Goal: Task Accomplishment & Management: Use online tool/utility

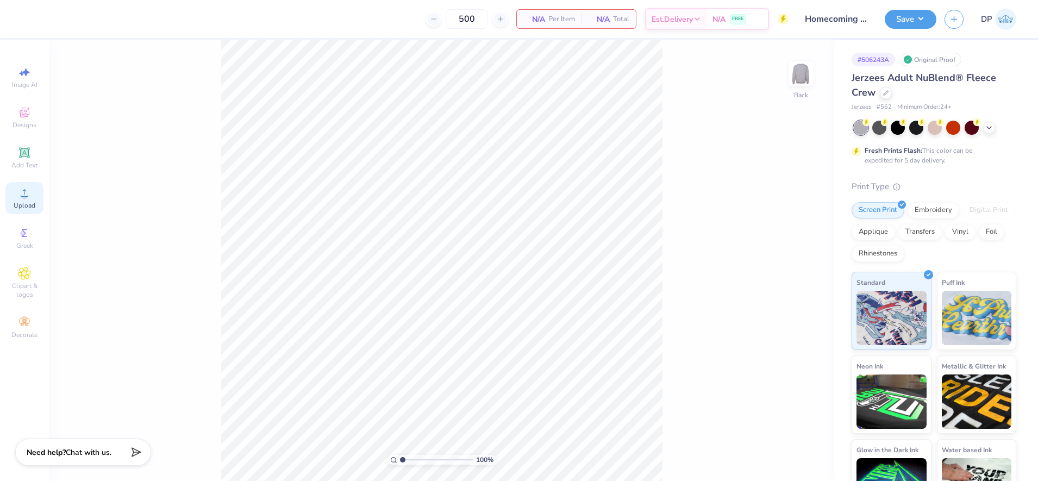
click at [27, 187] on icon at bounding box center [24, 192] width 13 height 13
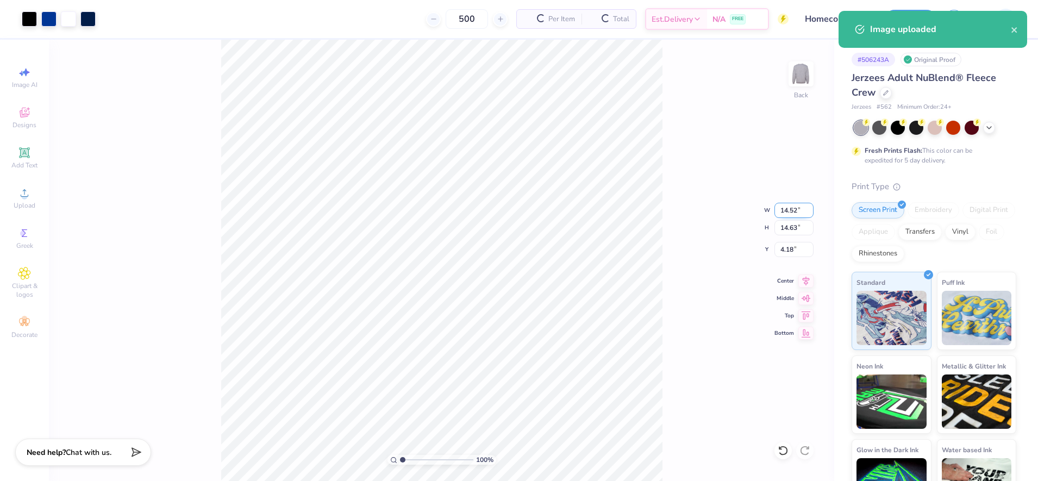
click at [792, 214] on input "14.52" at bounding box center [793, 210] width 39 height 15
type input "12.00"
type input "12.09"
type input "5.46"
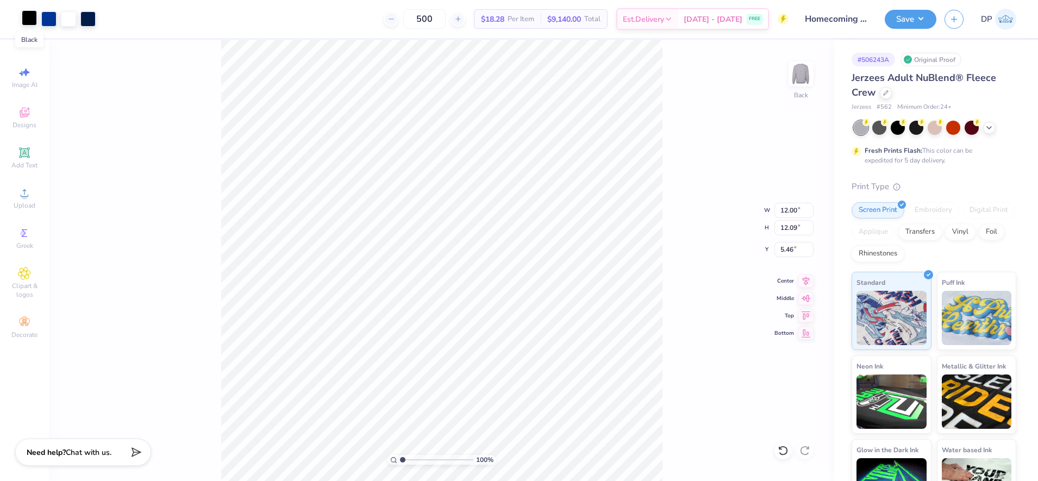
click at [33, 21] on div at bounding box center [29, 17] width 15 height 15
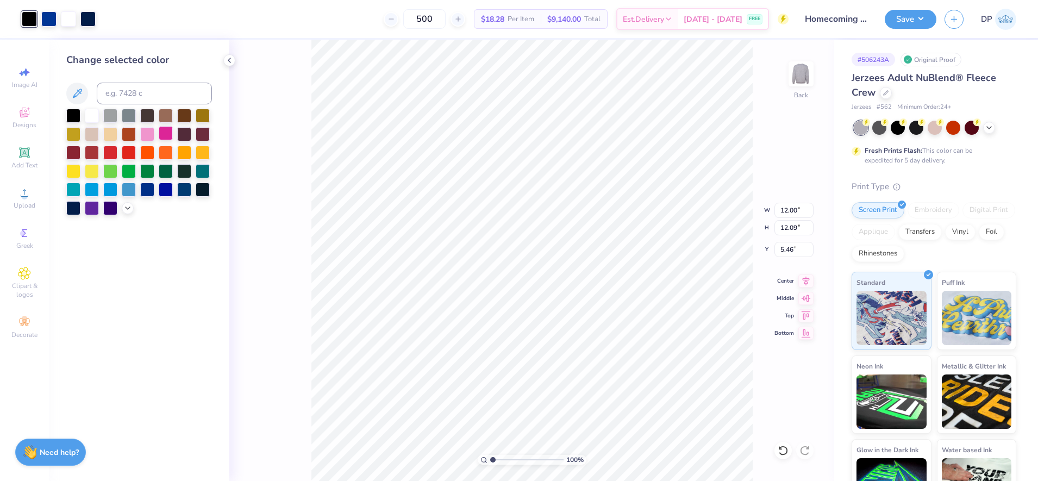
click at [164, 134] on div at bounding box center [166, 133] width 14 height 14
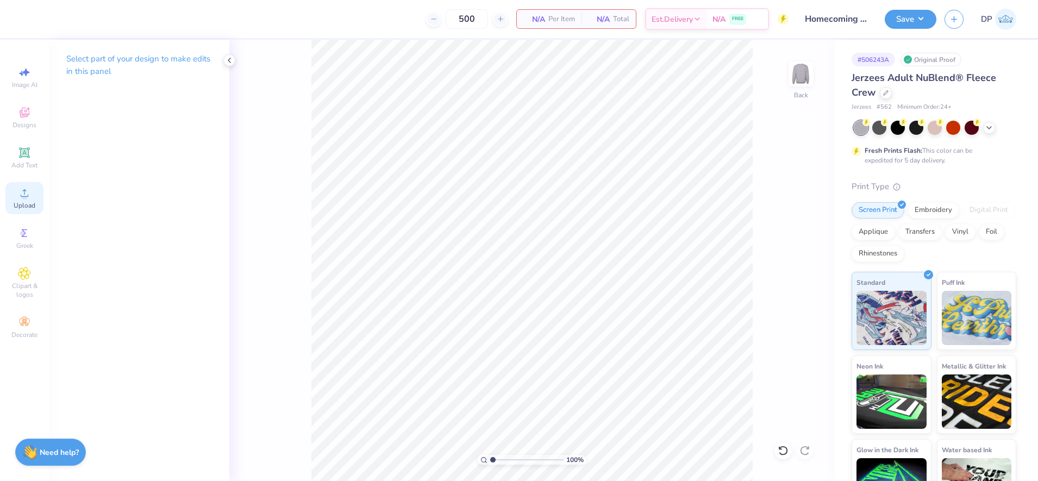
click at [15, 193] on div "Upload" at bounding box center [24, 198] width 38 height 32
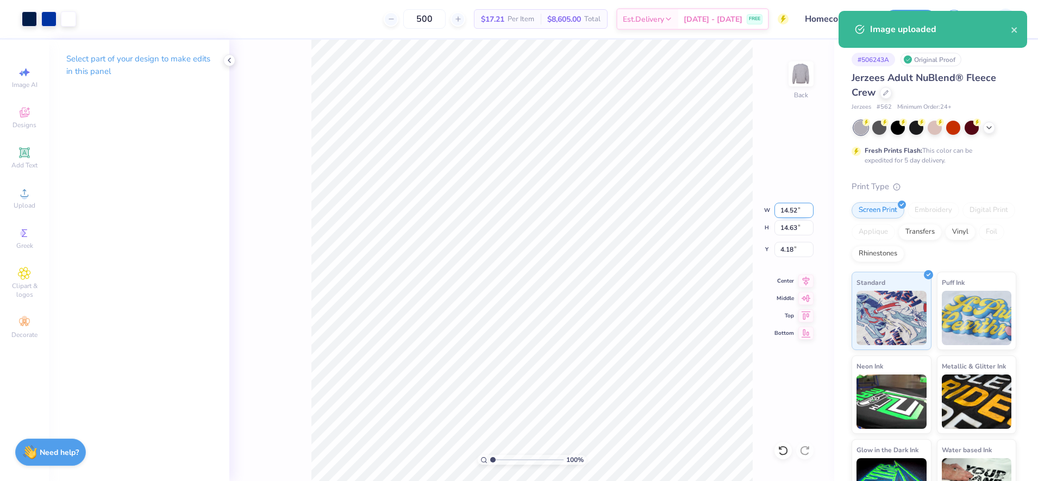
click at [789, 208] on input "14.52" at bounding box center [793, 210] width 39 height 15
type input "12.00"
type input "12.09"
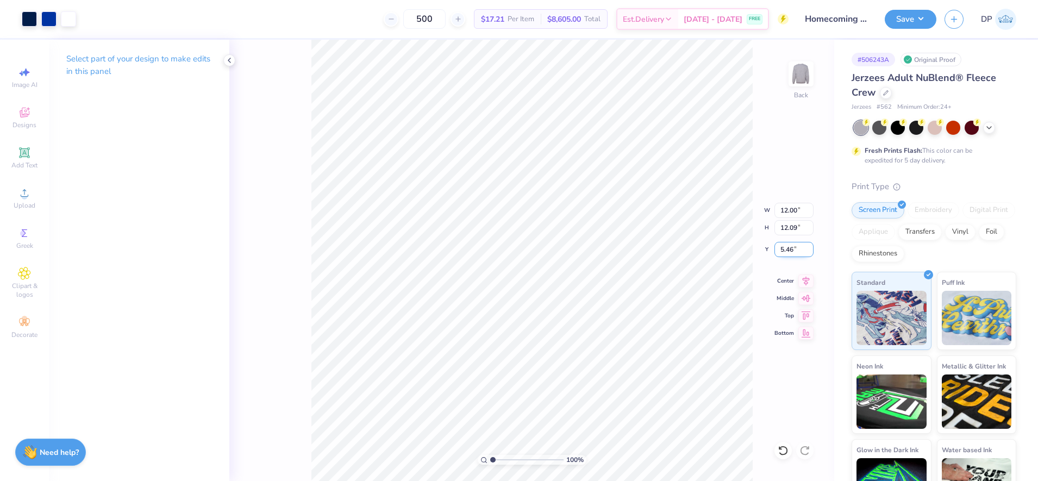
click at [786, 252] on input "5.46" at bounding box center [793, 249] width 39 height 15
type input "3.00"
type input "1"
click at [492, 459] on input "range" at bounding box center [526, 460] width 73 height 10
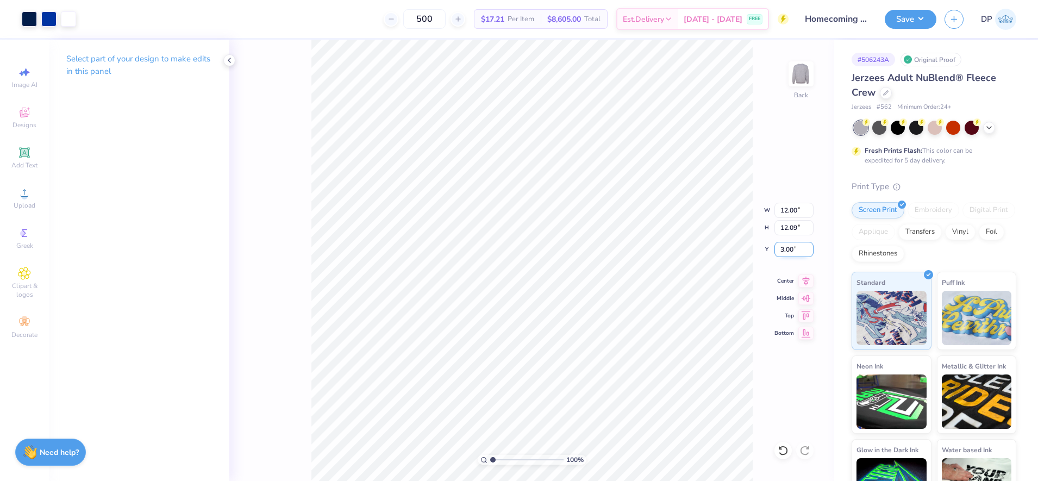
click at [783, 249] on input "3.00" at bounding box center [793, 249] width 39 height 15
type input "2.50"
click at [781, 249] on input "2.50" at bounding box center [793, 249] width 39 height 15
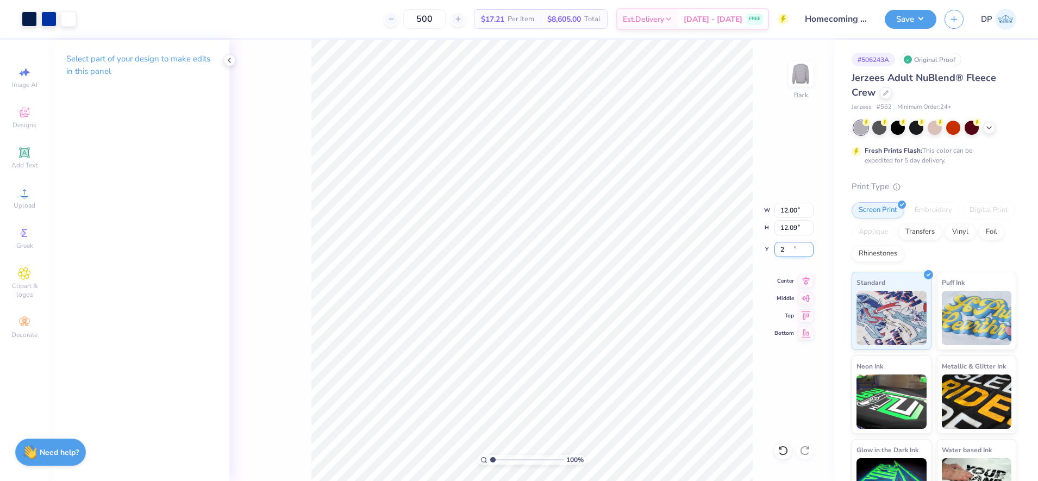
type input "2.00"
drag, startPoint x: 493, startPoint y: 459, endPoint x: 498, endPoint y: 460, distance: 5.5
type input "1.78"
click at [498, 460] on input "range" at bounding box center [526, 460] width 73 height 10
click at [25, 158] on icon at bounding box center [24, 152] width 13 height 13
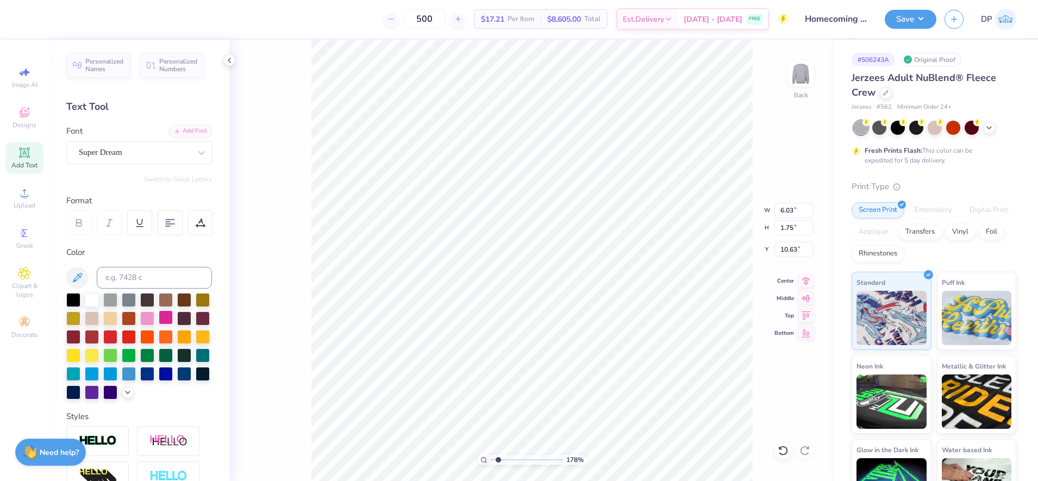
click at [173, 316] on div at bounding box center [166, 317] width 14 height 14
type input "2.37"
type input "0.69"
type input "15.16"
paste textarea "CLASS OFFICER COLLECTIVE"
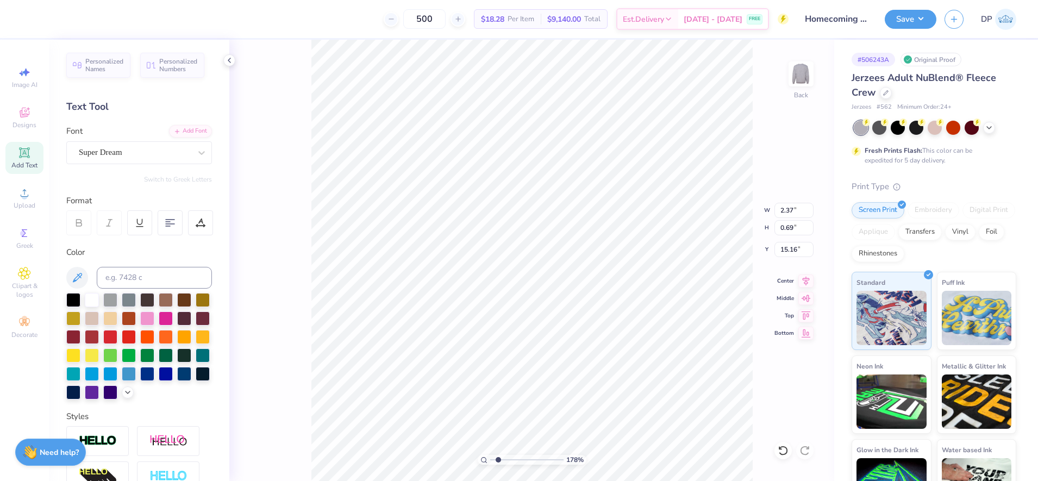
type textarea "CLASS OFFICER COLLECTIVE"
type input "8.39"
type input "0.48"
type input "14.85"
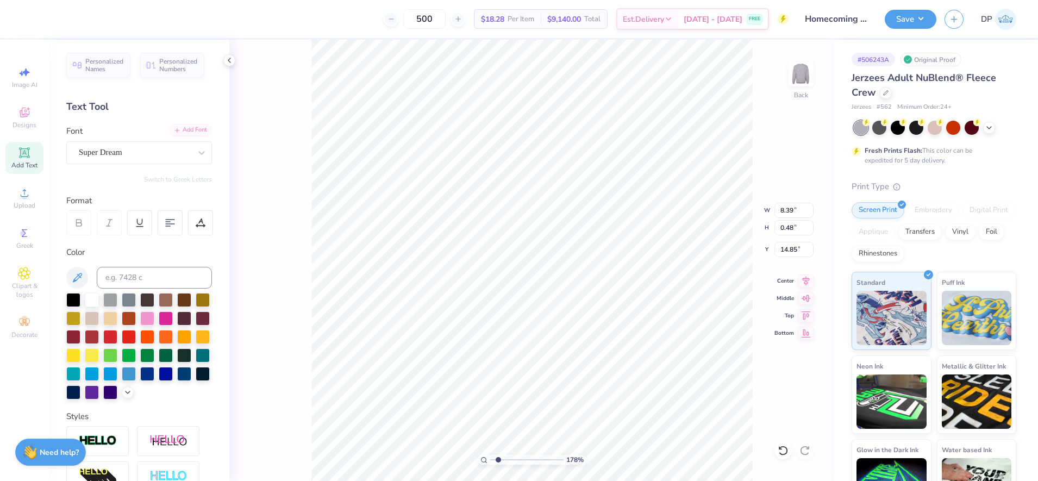
click at [185, 127] on div "Add Font" at bounding box center [190, 130] width 43 height 12
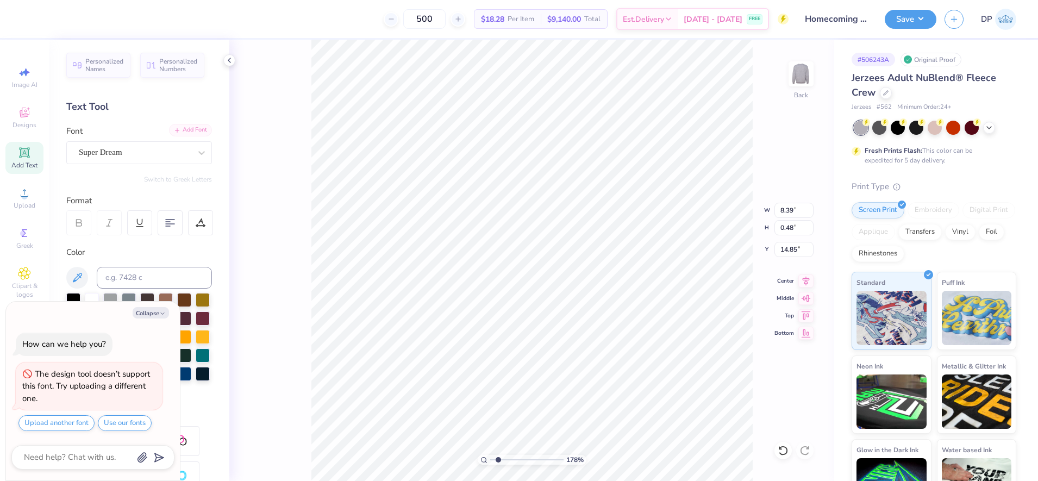
click at [174, 129] on icon at bounding box center [177, 130] width 7 height 7
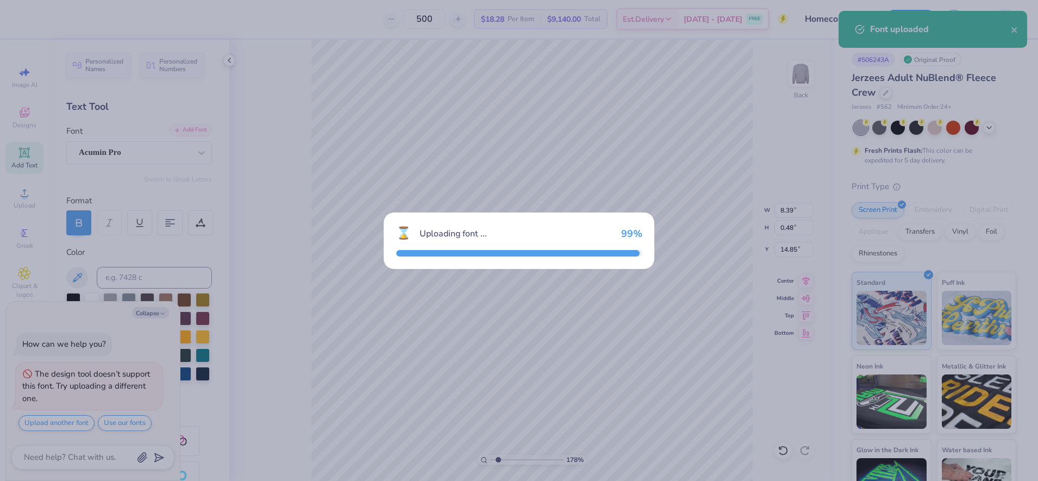
type textarea "x"
type input "9.23"
type input "0.46"
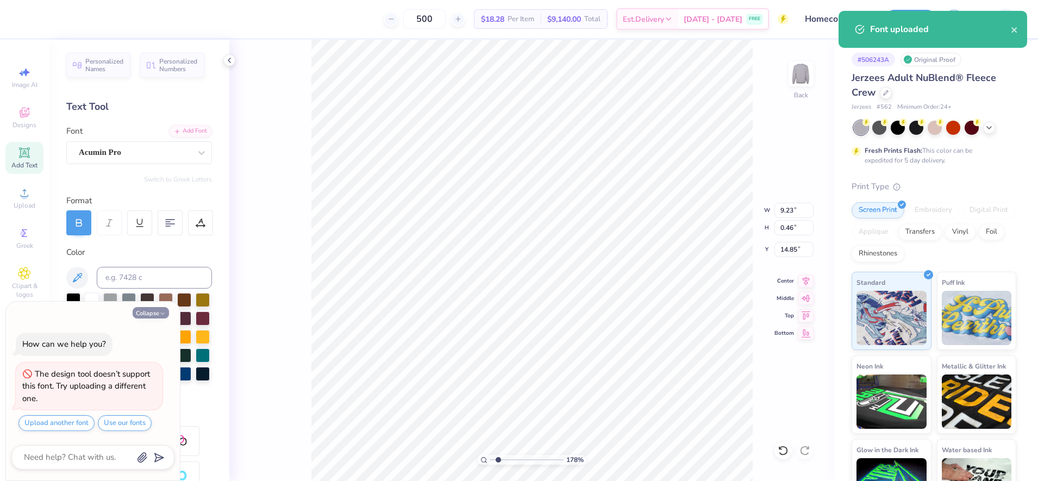
click at [161, 315] on icon "button" at bounding box center [162, 313] width 7 height 7
type textarea "x"
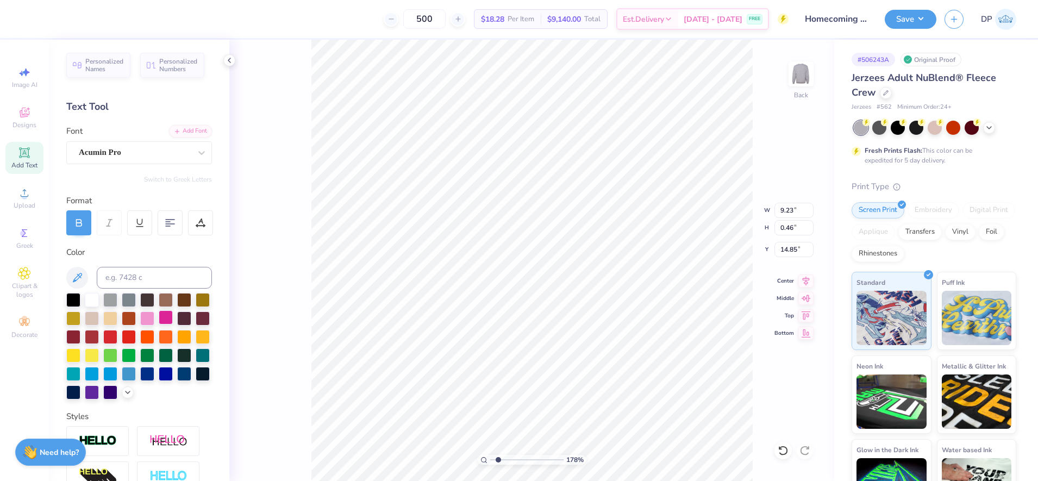
click at [173, 317] on div at bounding box center [166, 317] width 14 height 14
type input "2.00"
type input "11.59"
type input "0.58"
type input "11.68"
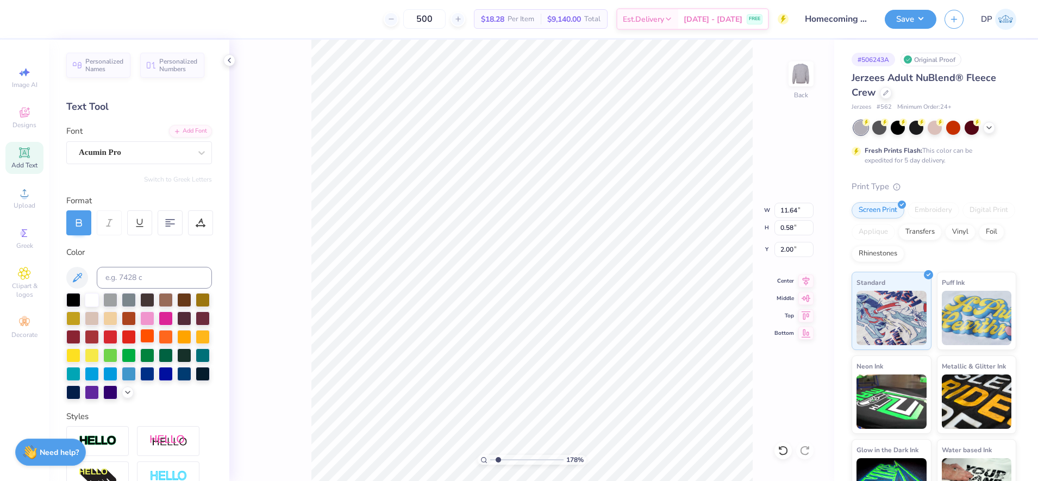
type input "0.59"
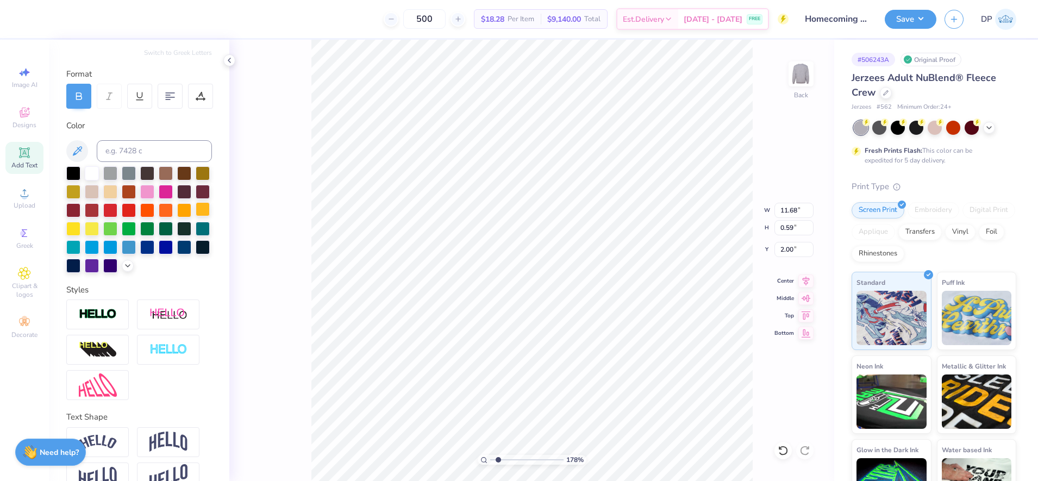
scroll to position [136, 0]
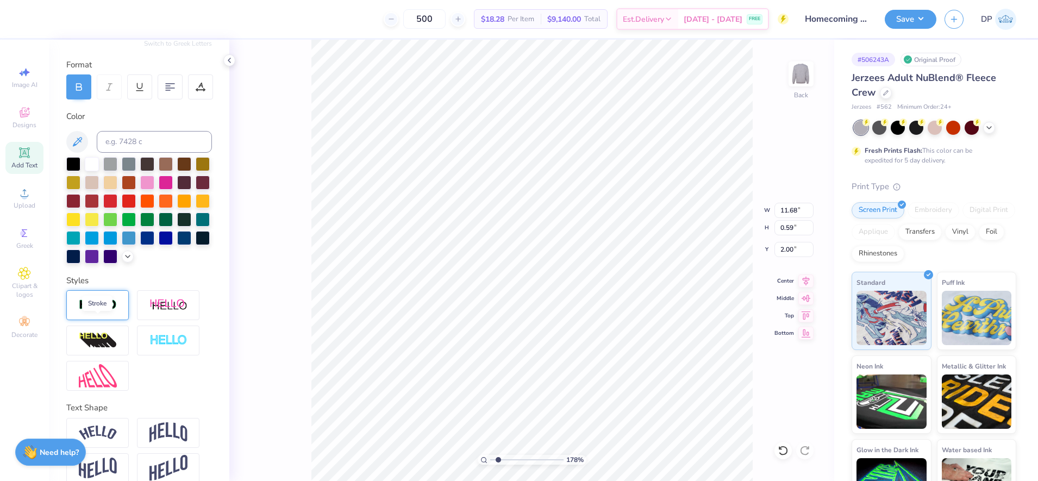
click at [97, 311] on img at bounding box center [98, 305] width 38 height 12
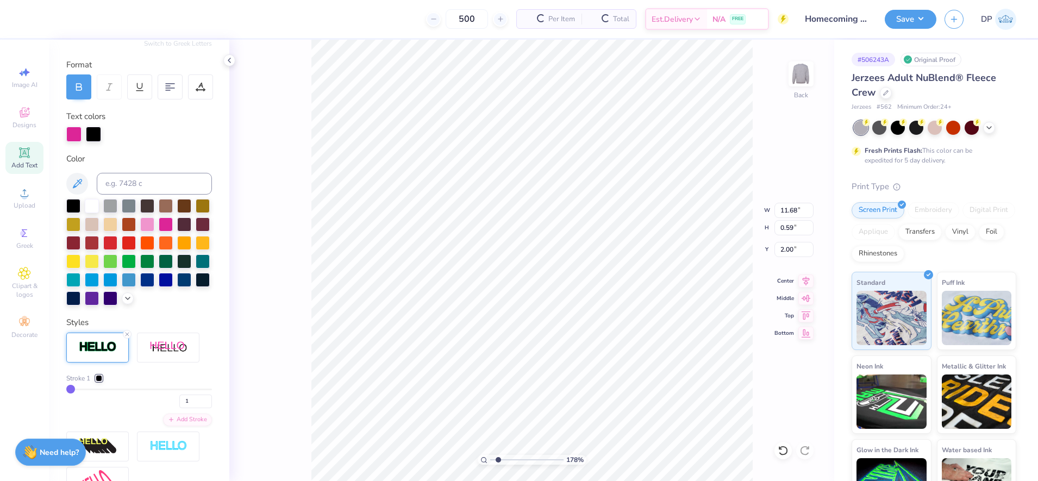
type input "11.69"
type input "0.60"
type input "1.99"
click at [93, 133] on div at bounding box center [93, 133] width 15 height 15
click at [173, 224] on div at bounding box center [166, 223] width 14 height 14
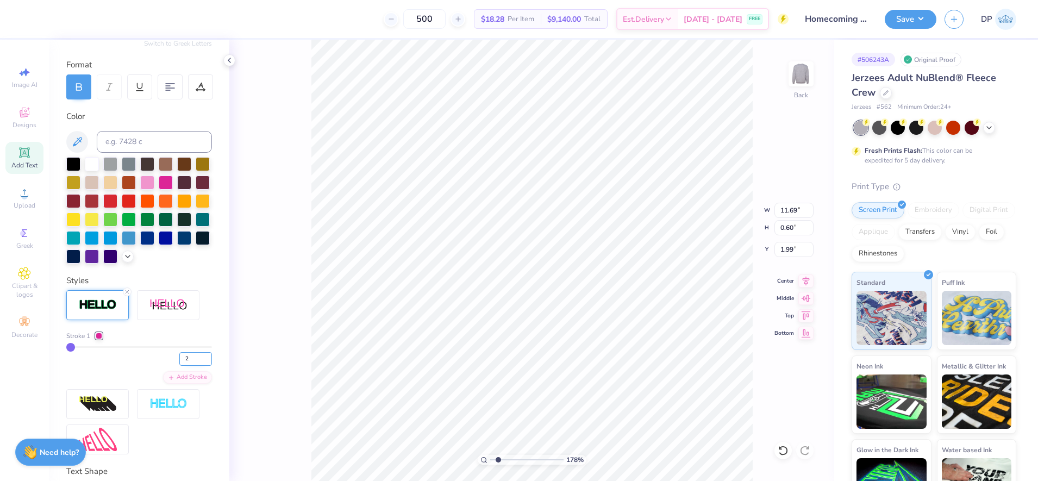
click at [195, 366] on input "2" at bounding box center [195, 359] width 33 height 14
type input "3"
click at [196, 366] on input "3" at bounding box center [195, 359] width 33 height 14
type input "3"
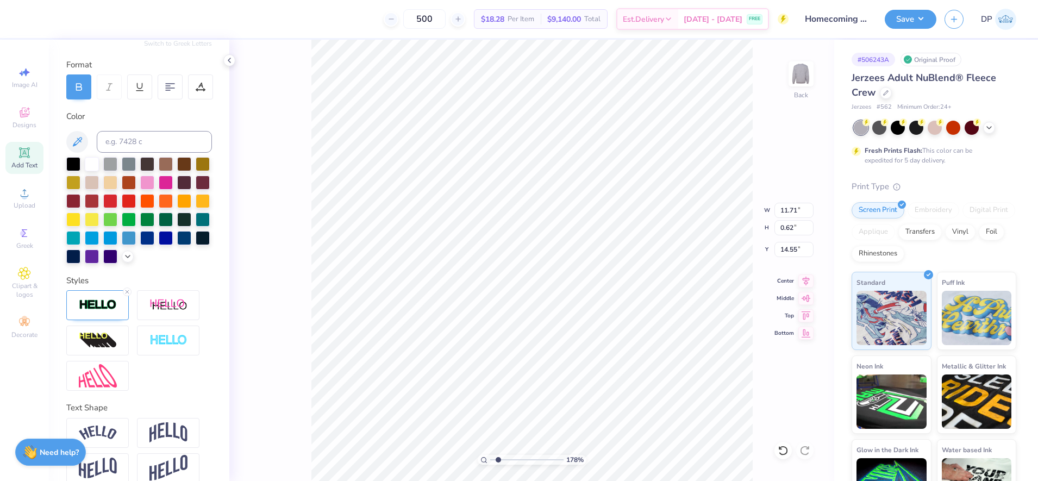
type input "14.55"
type textarea "2025"
click at [198, 93] on div at bounding box center [200, 86] width 25 height 25
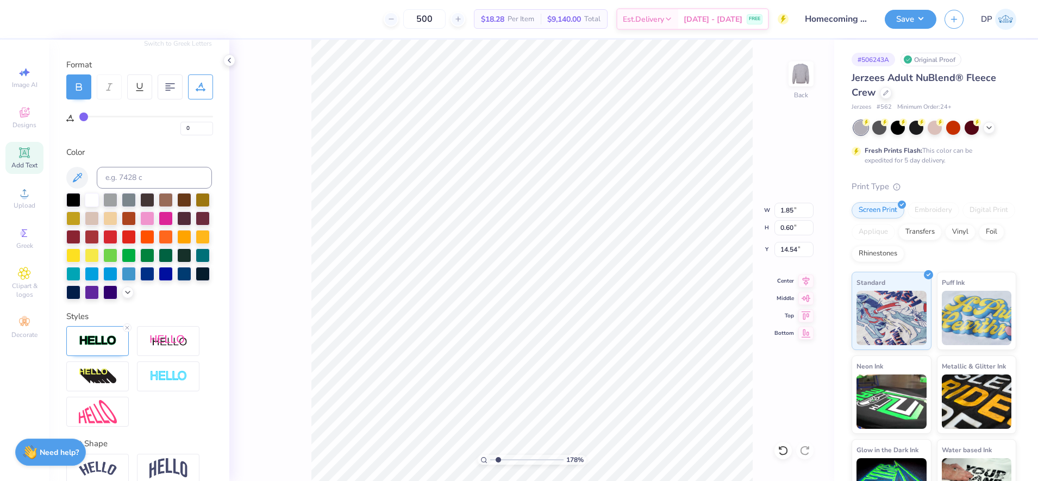
click at [190, 114] on div "0" at bounding box center [146, 122] width 134 height 25
type input "67"
click at [167, 117] on input "range" at bounding box center [146, 117] width 134 height 2
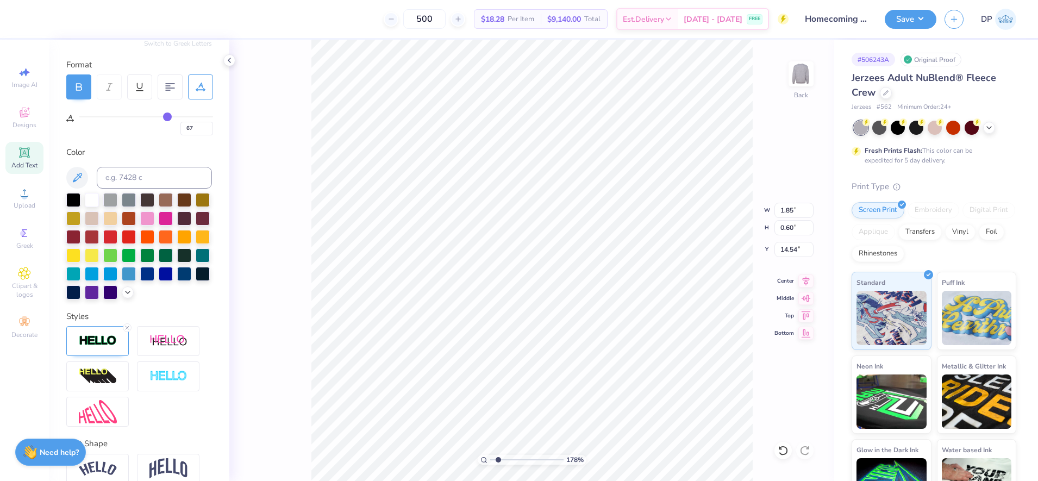
type input "3.51"
type input "13.49"
type input "3.10"
type input "0.53"
type input "13.56"
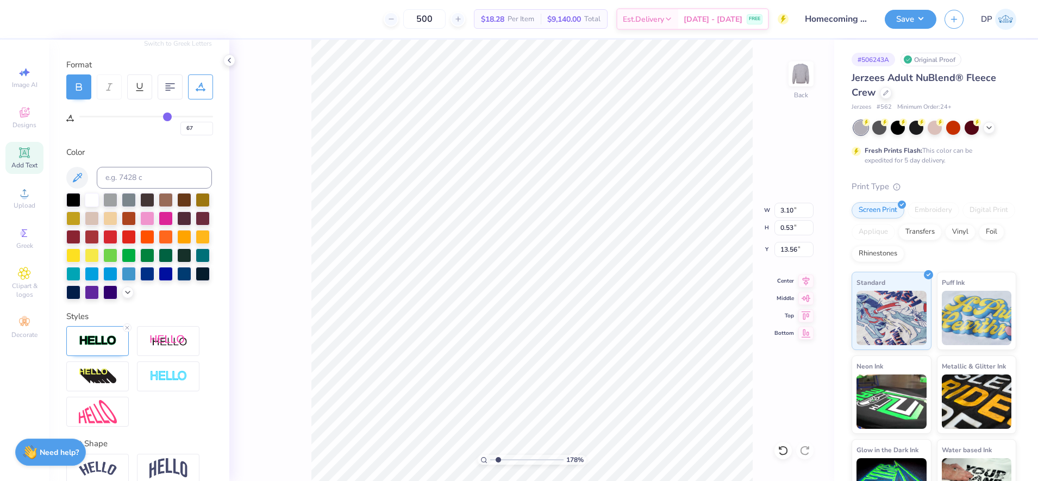
type input "69"
type input "70"
type input "75"
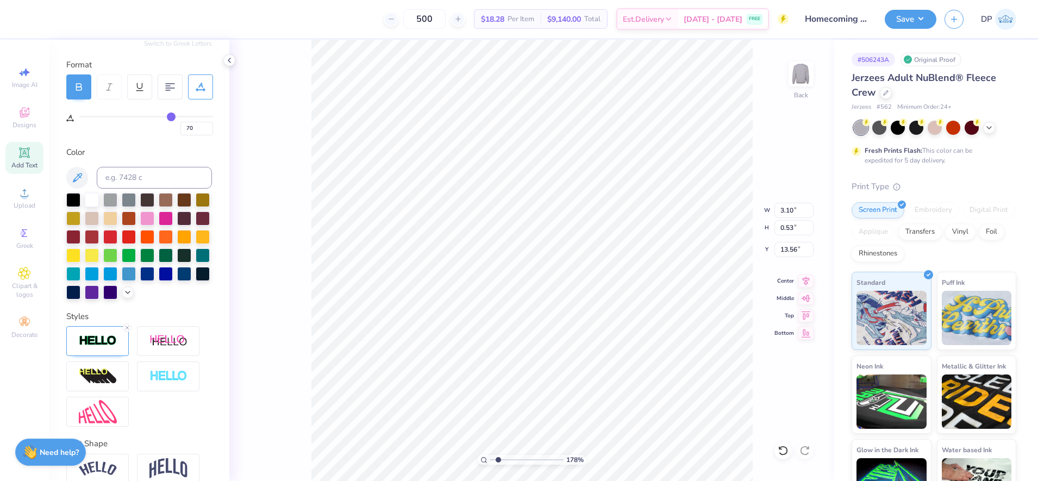
type input "75"
type input "76"
type input "77"
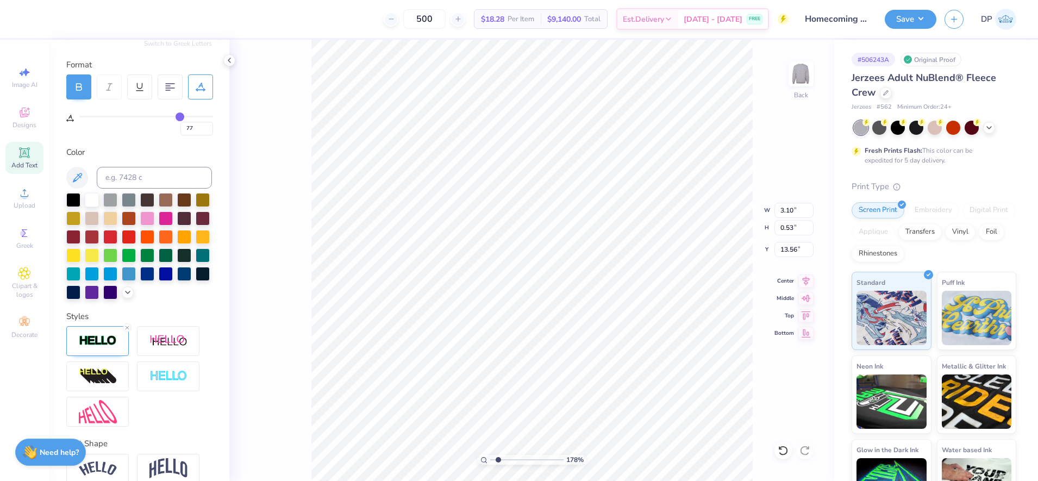
type input "78"
type input "79"
type input "80"
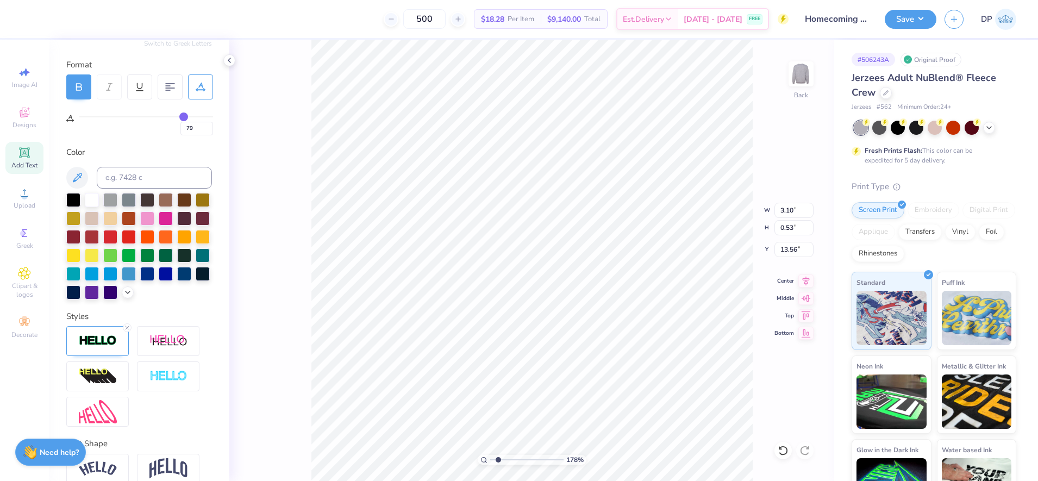
type input "80"
type input "81"
type input "82"
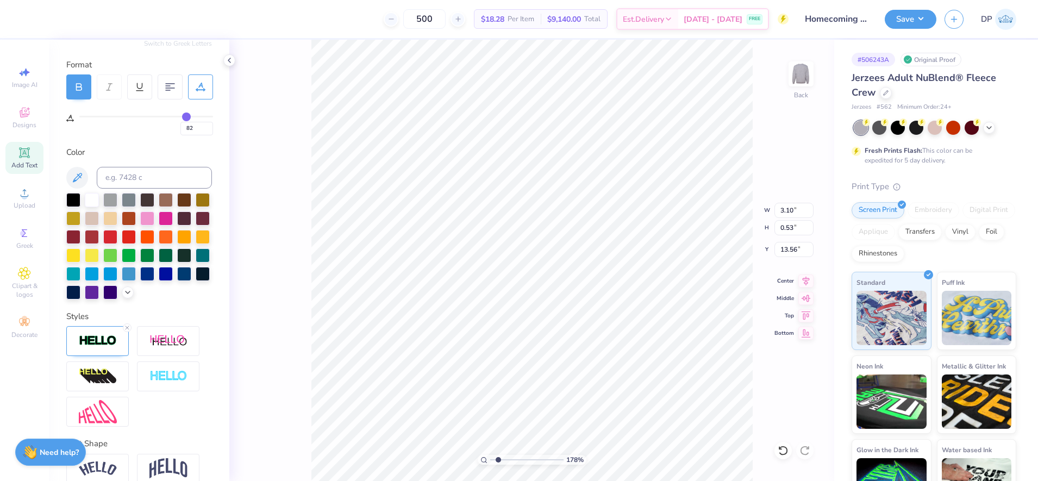
type input "83"
type input "84"
type input "85"
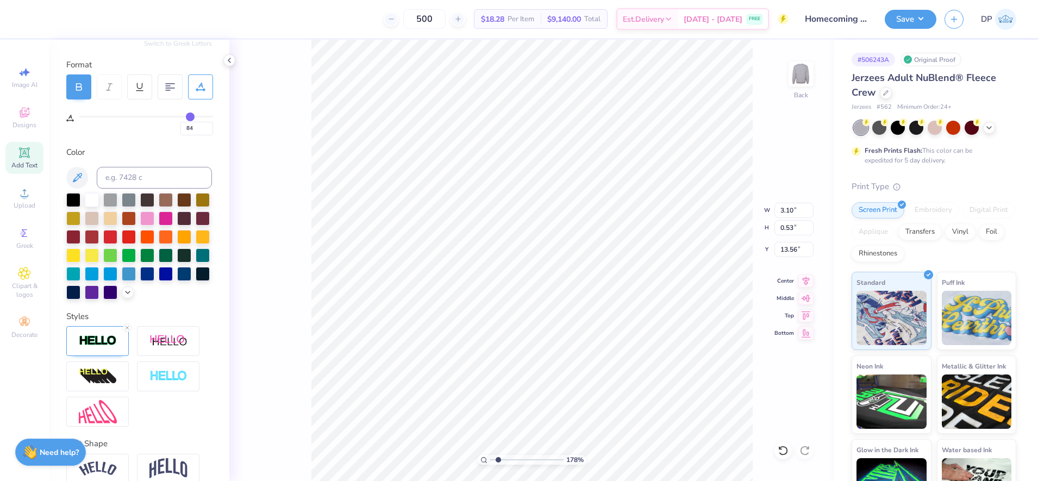
type input "85"
type input "86"
drag, startPoint x: 170, startPoint y: 117, endPoint x: 191, endPoint y: 121, distance: 21.5
type input "86"
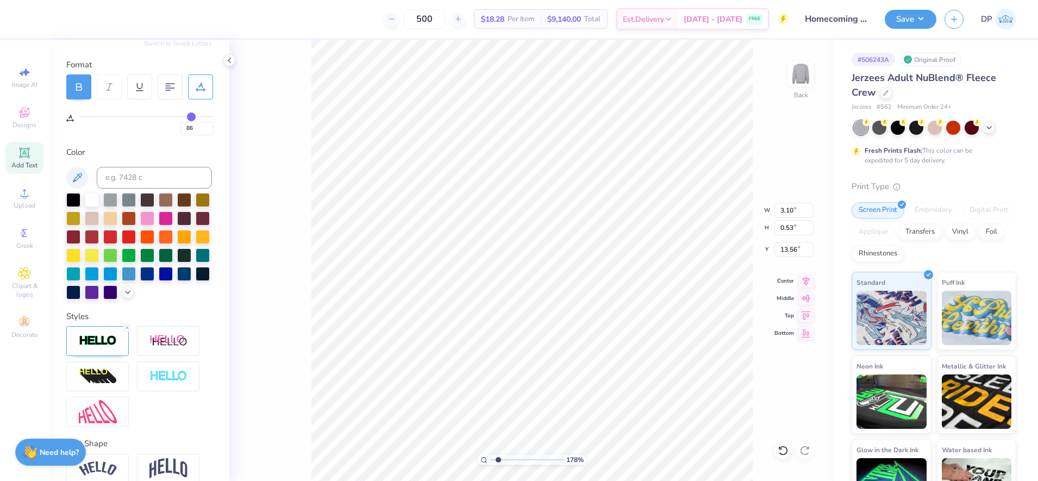
click at [191, 117] on input "range" at bounding box center [146, 117] width 134 height 2
type input "3.97"
type input "0.60"
type input "11.71"
type input "12.17"
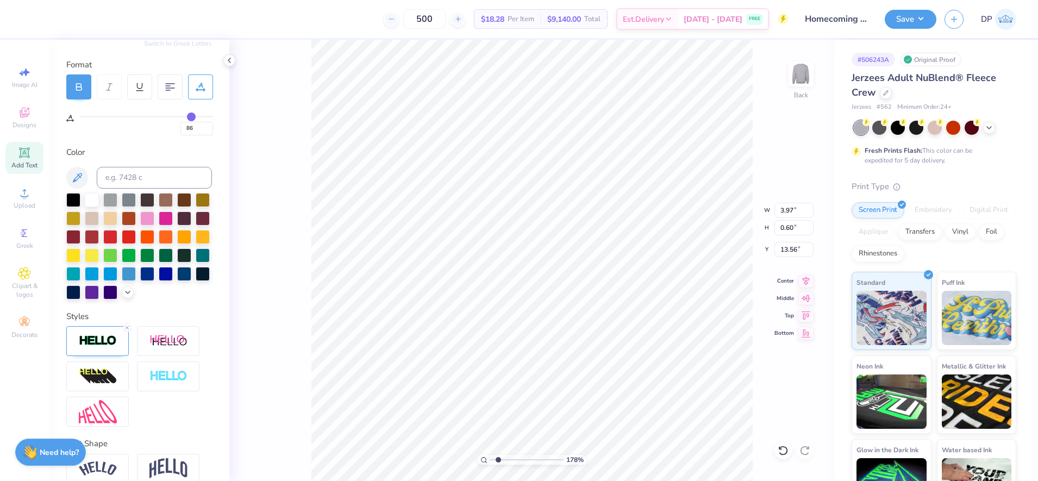
type input "1.98"
drag, startPoint x: 498, startPoint y: 457, endPoint x: 489, endPoint y: 467, distance: 14.2
type input "1"
click at [490, 465] on input "range" at bounding box center [526, 460] width 73 height 10
click at [598, 359] on li "Ungroup" at bounding box center [618, 358] width 85 height 21
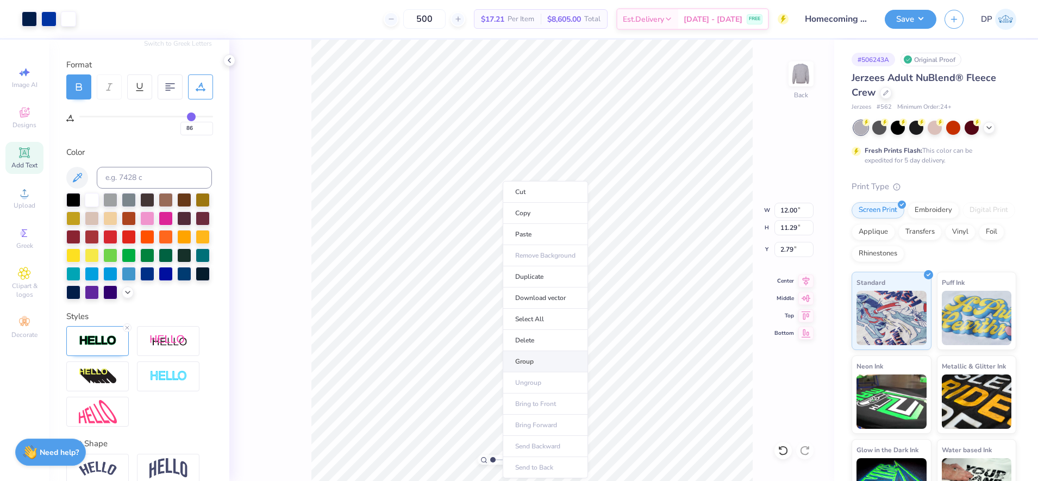
click at [533, 366] on li "Group" at bounding box center [545, 361] width 85 height 21
type input "11.71"
type input "12.17"
type input "1.98"
click at [29, 20] on div at bounding box center [29, 17] width 15 height 15
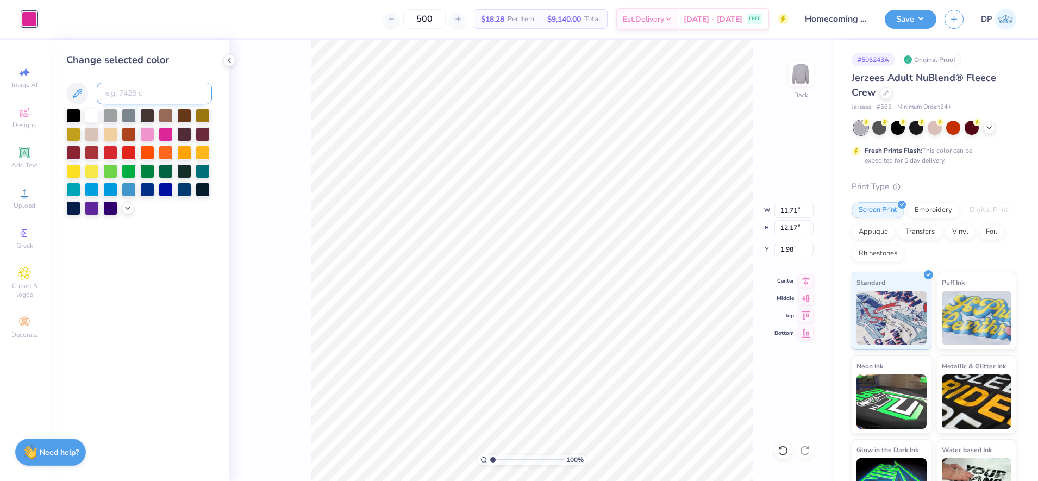
click at [129, 93] on input at bounding box center [154, 94] width 115 height 22
type input "2768"
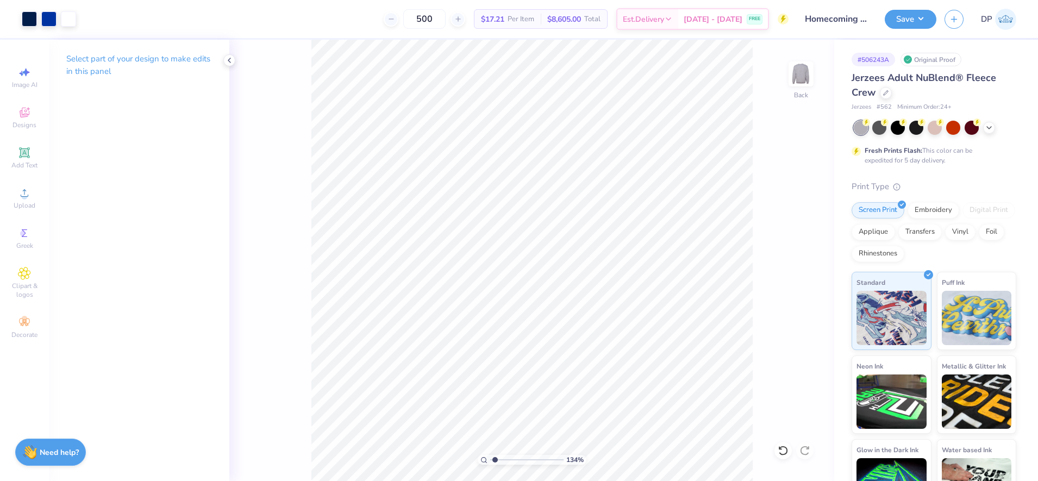
type input "1.34"
click at [495, 460] on input "range" at bounding box center [526, 460] width 73 height 10
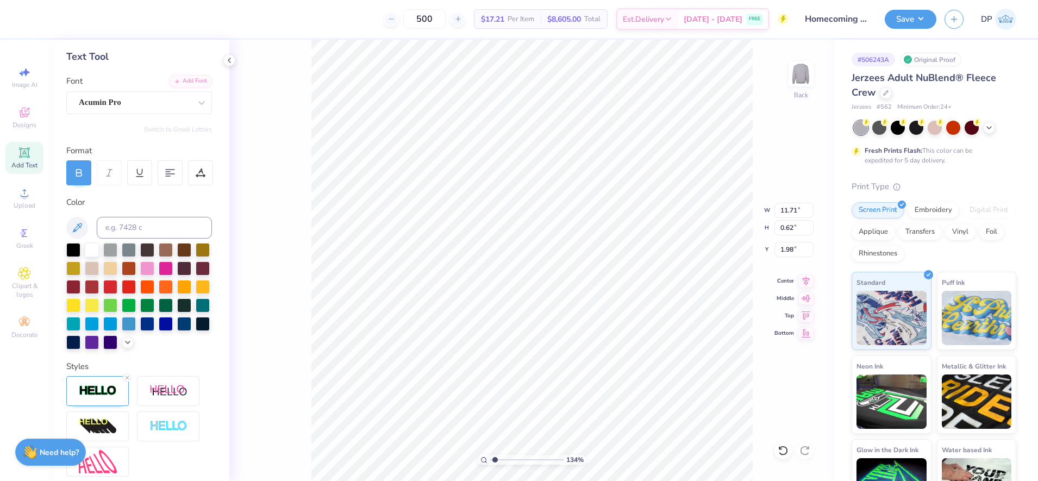
scroll to position [170, 0]
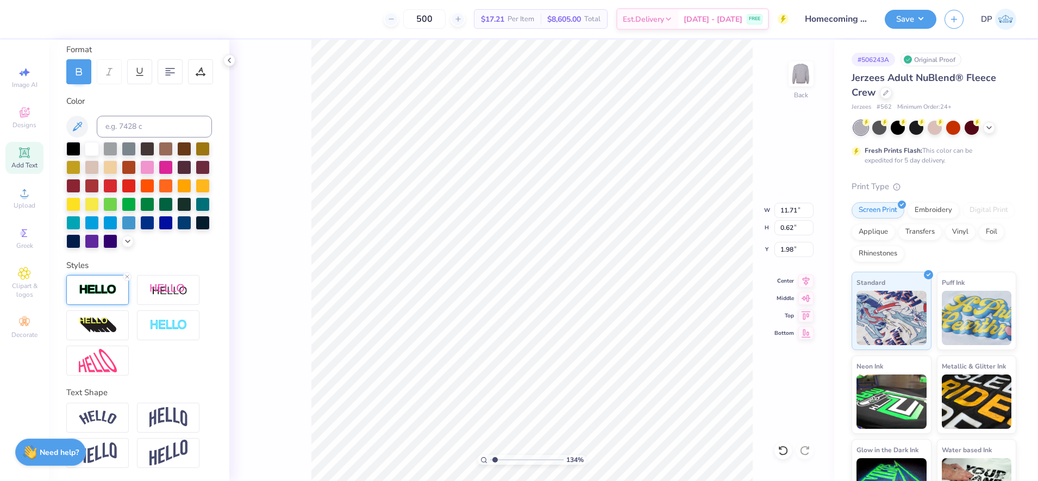
click at [112, 293] on img at bounding box center [98, 290] width 38 height 12
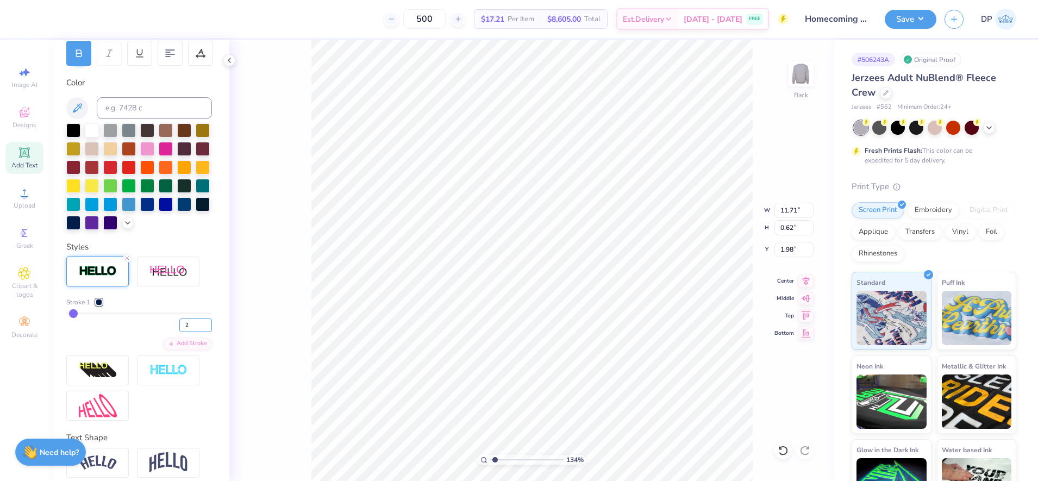
type input "2"
click at [196, 332] on input "2" at bounding box center [195, 325] width 33 height 14
type input "2"
drag, startPoint x: 492, startPoint y: 459, endPoint x: 500, endPoint y: 459, distance: 8.2
type input "2.01"
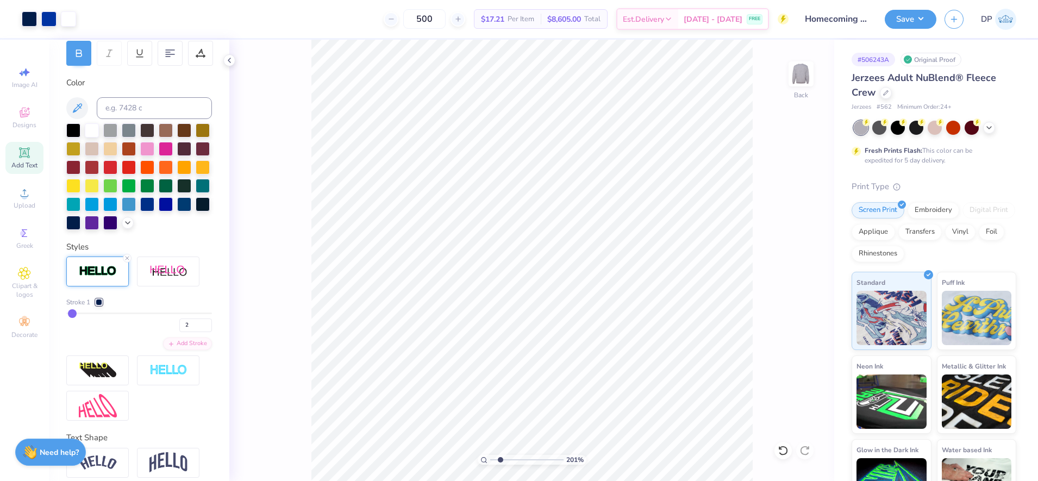
click at [500, 459] on input "range" at bounding box center [526, 460] width 73 height 10
type input "11.27"
type input "0.59"
type input "2.01"
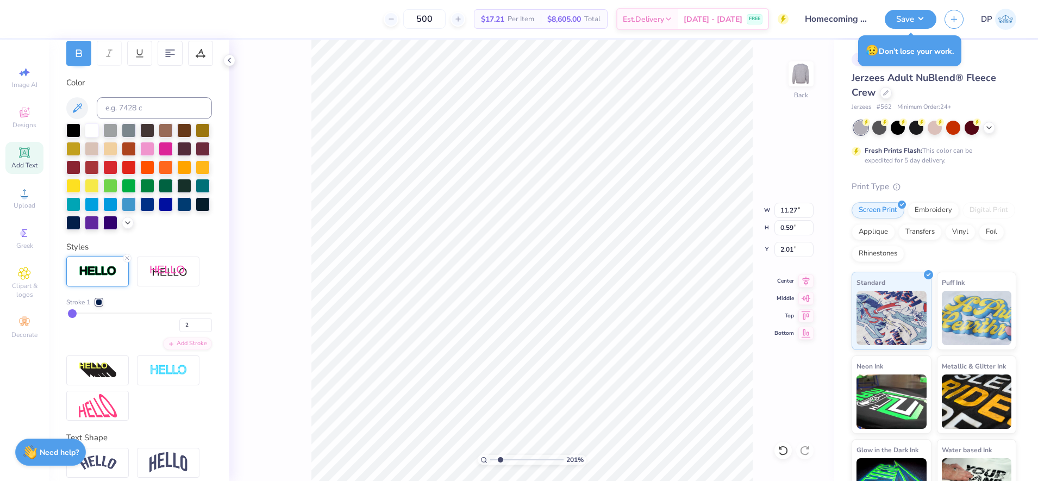
type input "3"
type input "4"
type input "5"
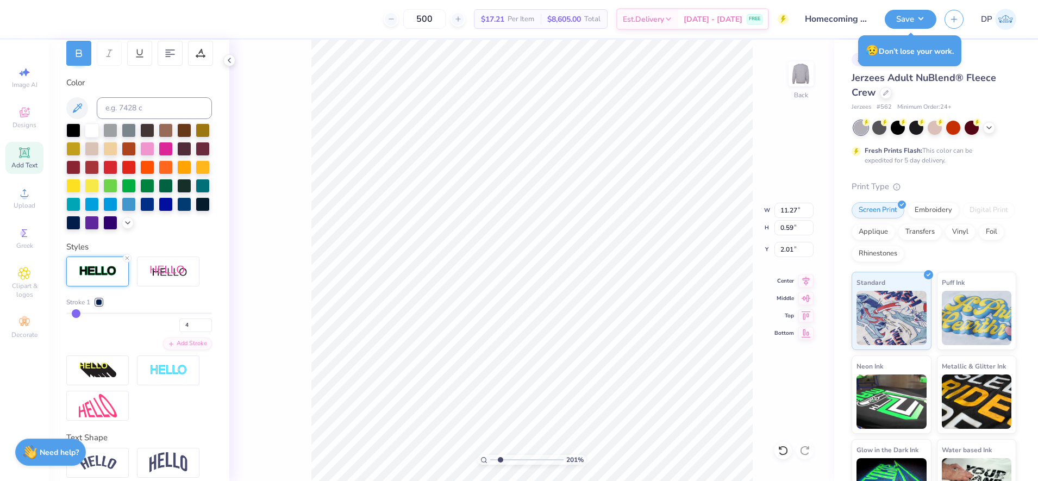
type input "5"
type input "6"
type input "7"
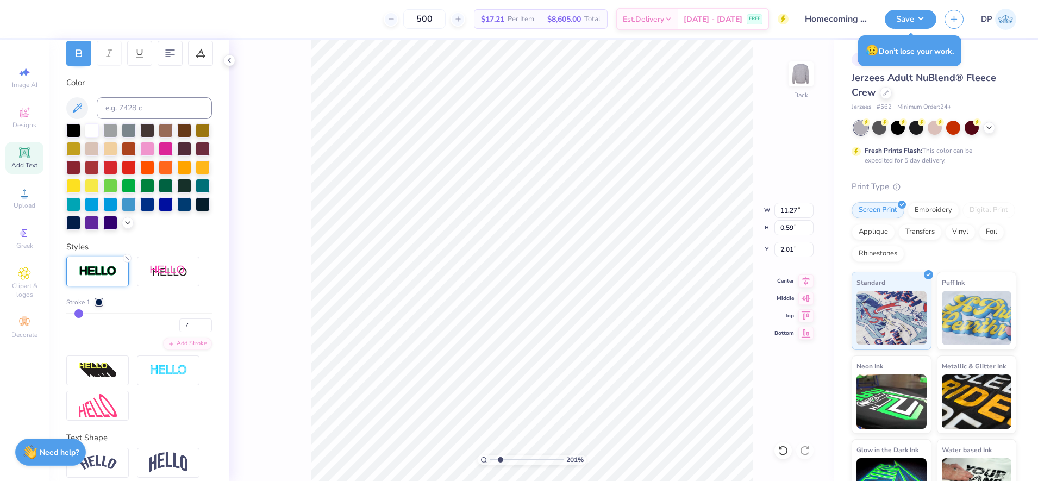
type input "8"
type input "9"
type input "10"
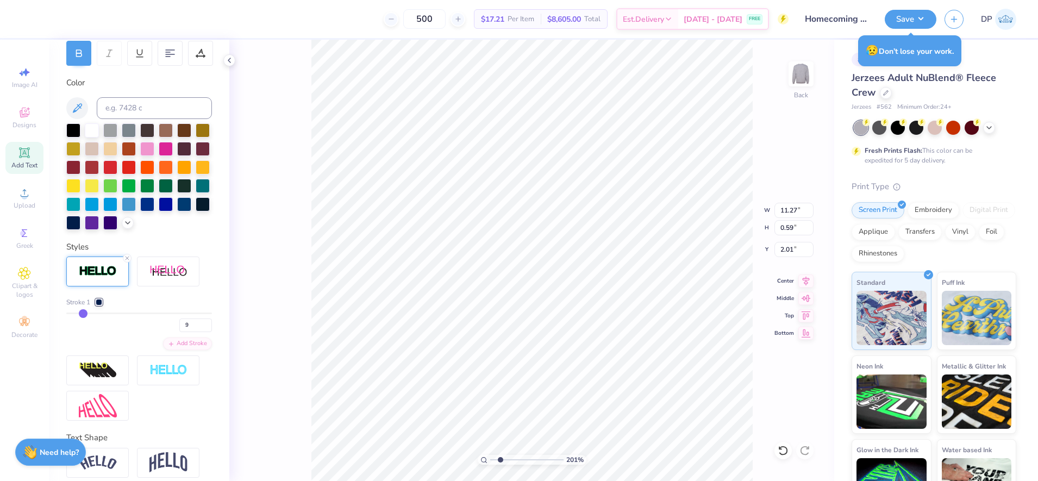
type input "10"
drag, startPoint x: 72, startPoint y: 333, endPoint x: 82, endPoint y: 333, distance: 10.3
type input "10"
click at [82, 314] on input "range" at bounding box center [139, 313] width 146 height 2
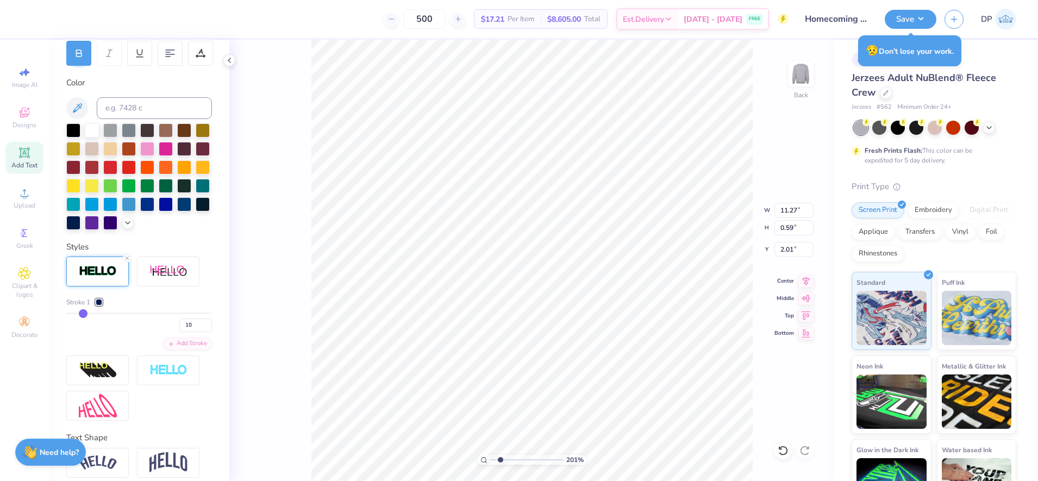
type input "11.36"
type input "0.67"
type input "1.97"
type input "9"
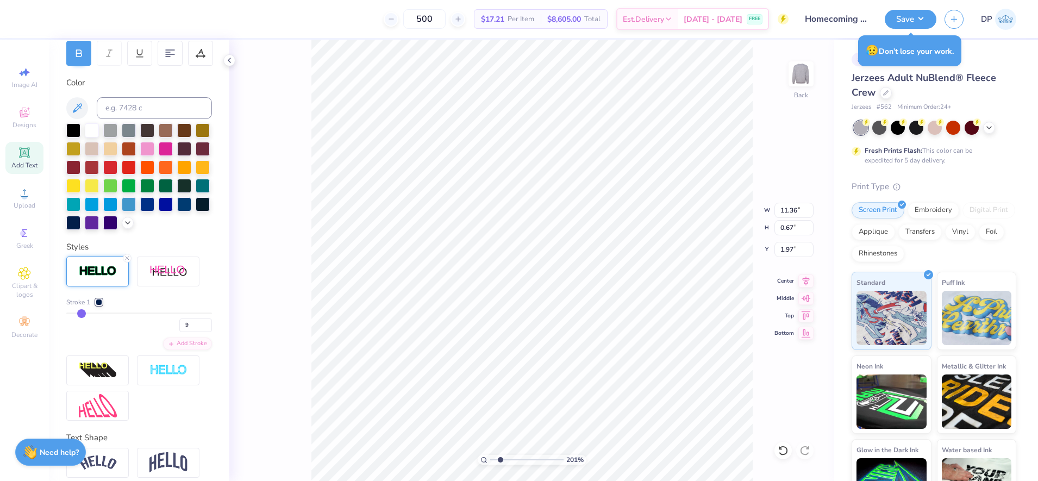
type input "8"
type input "7"
type input "5"
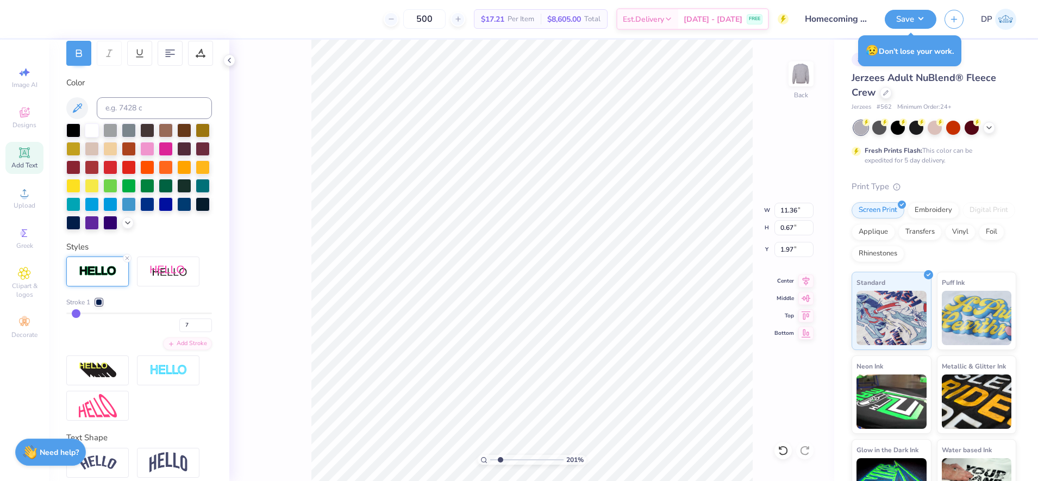
type input "5"
type input "4"
type input "3"
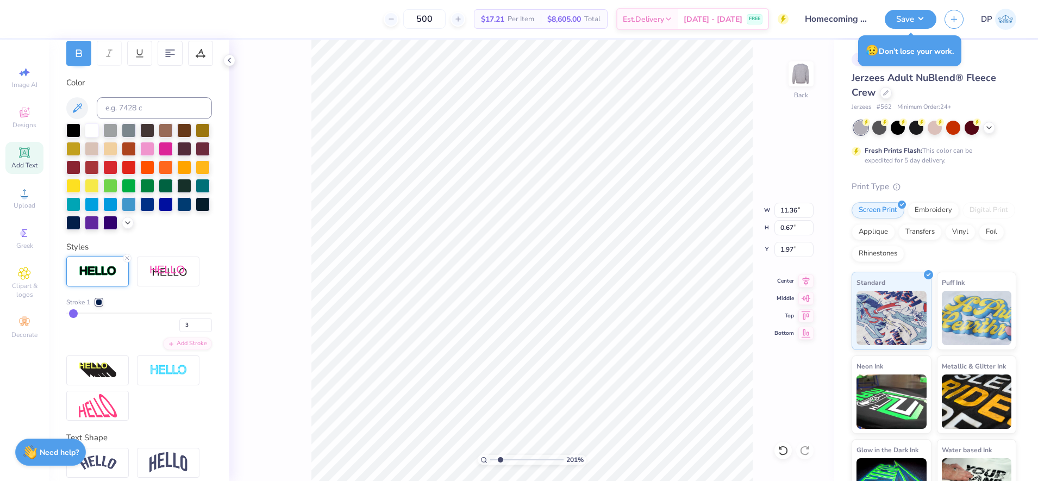
type input "2"
type input "1"
drag, startPoint x: 82, startPoint y: 333, endPoint x: 48, endPoint y: 334, distance: 33.7
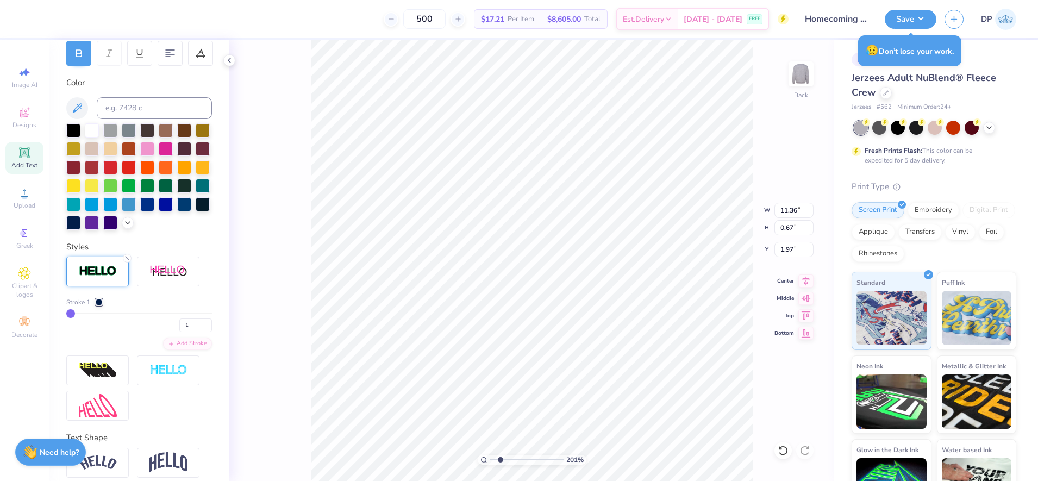
type input "1"
click at [66, 314] on input "range" at bounding box center [139, 313] width 146 height 2
type input "11.26"
type input "0.58"
type input "2.01"
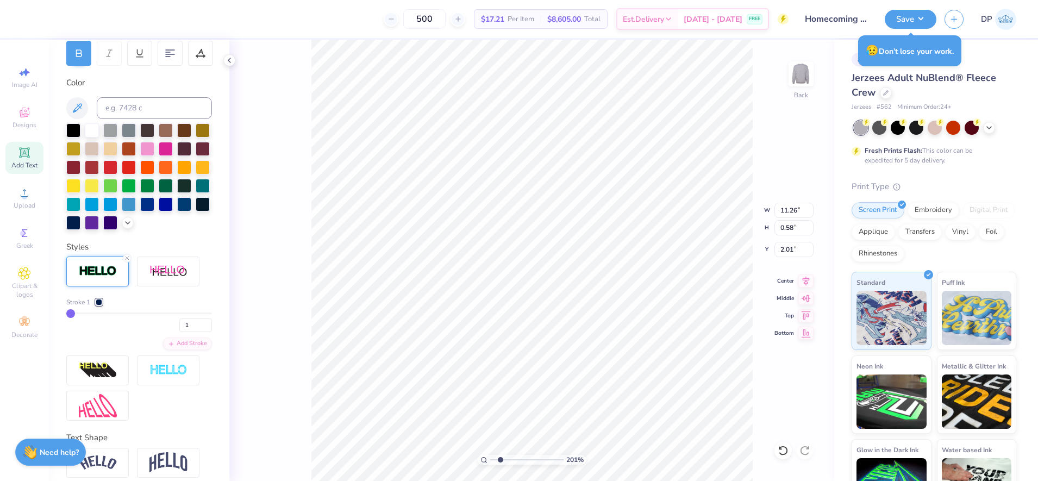
scroll to position [0, 0]
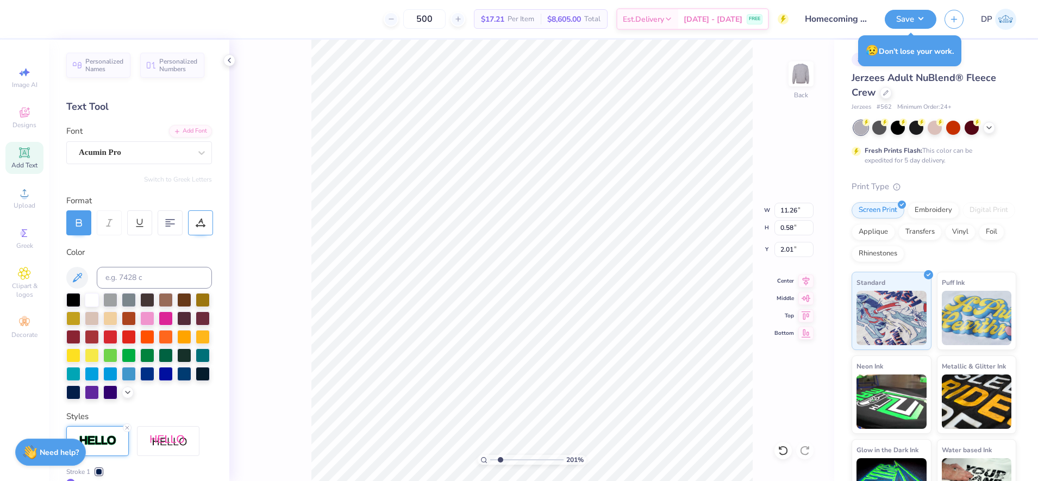
click at [196, 224] on icon at bounding box center [201, 223] width 10 height 10
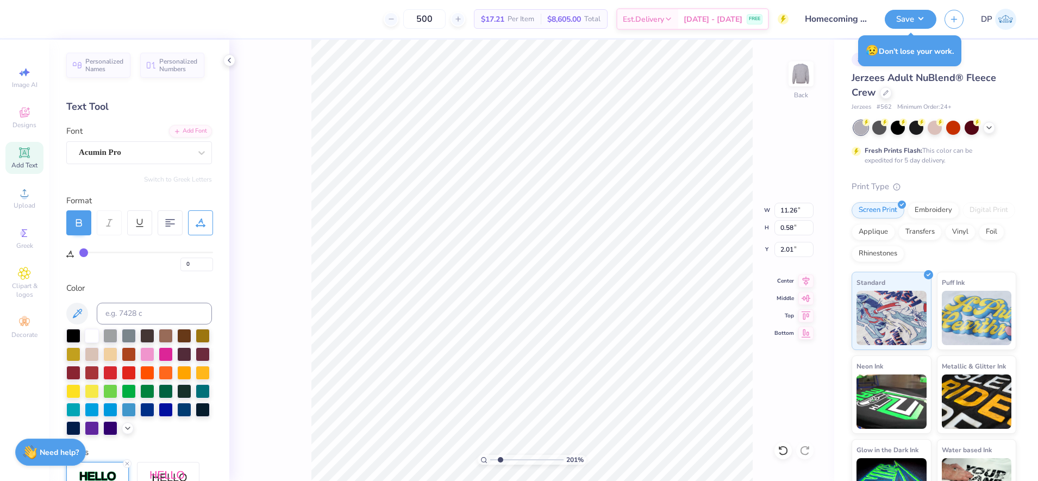
type input "2"
type input "3"
type input "4"
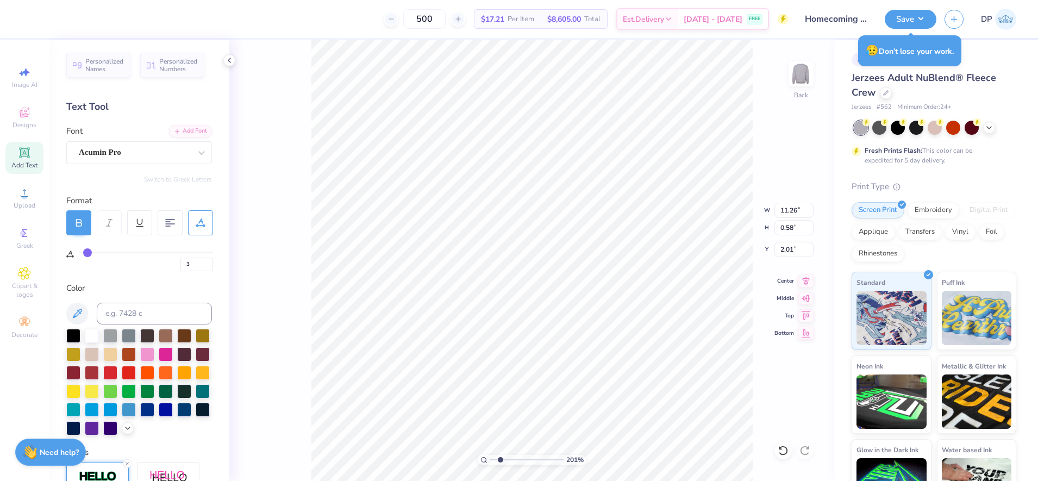
type input "4"
type input "5"
type input "6"
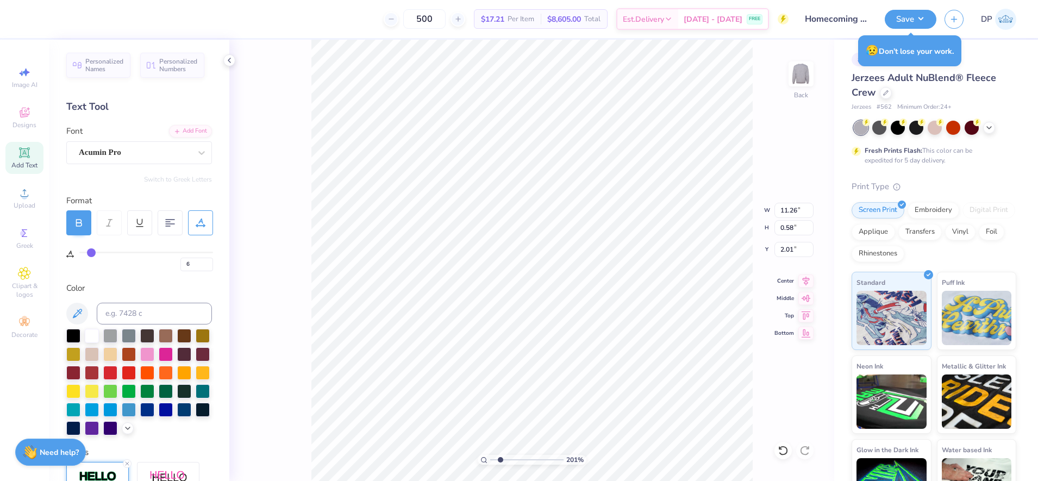
drag, startPoint x: 85, startPoint y: 253, endPoint x: 91, endPoint y: 254, distance: 6.1
type input "6"
click at [91, 253] on input "range" at bounding box center [146, 253] width 134 height 2
type input "12.36"
type input "4"
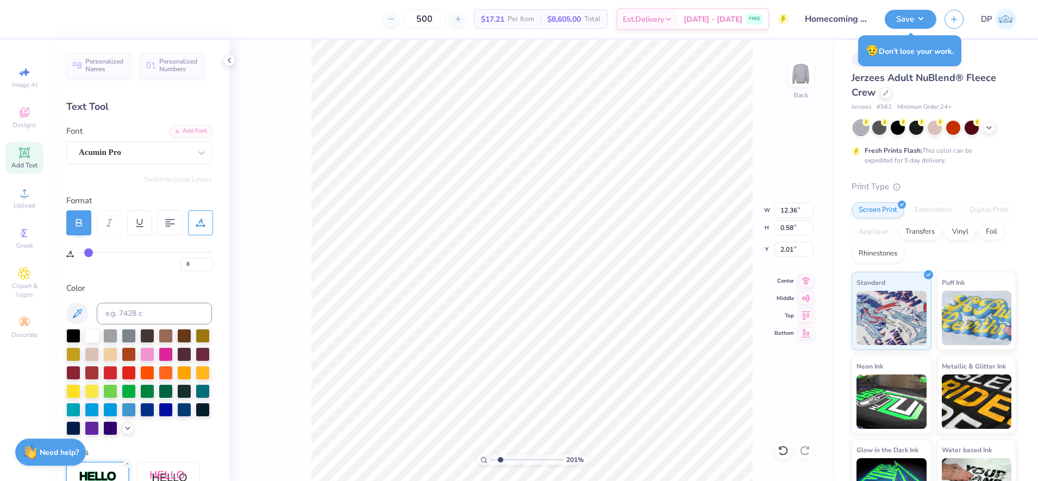
type input "4"
type input "3"
type input "12.00"
type input "3"
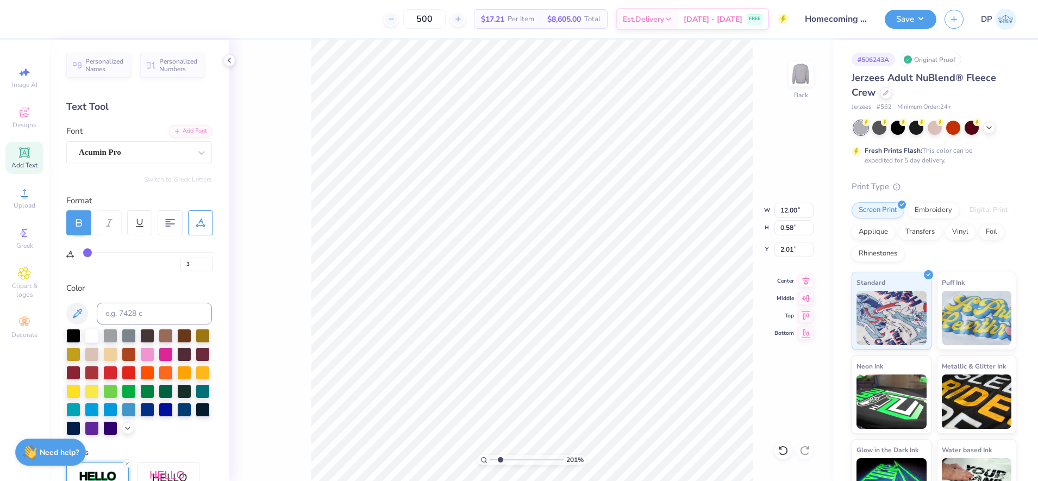
click at [87, 253] on input "range" at bounding box center [146, 253] width 134 height 2
type input "11.54"
type input "0.56"
type input "2.03"
type input "11.65"
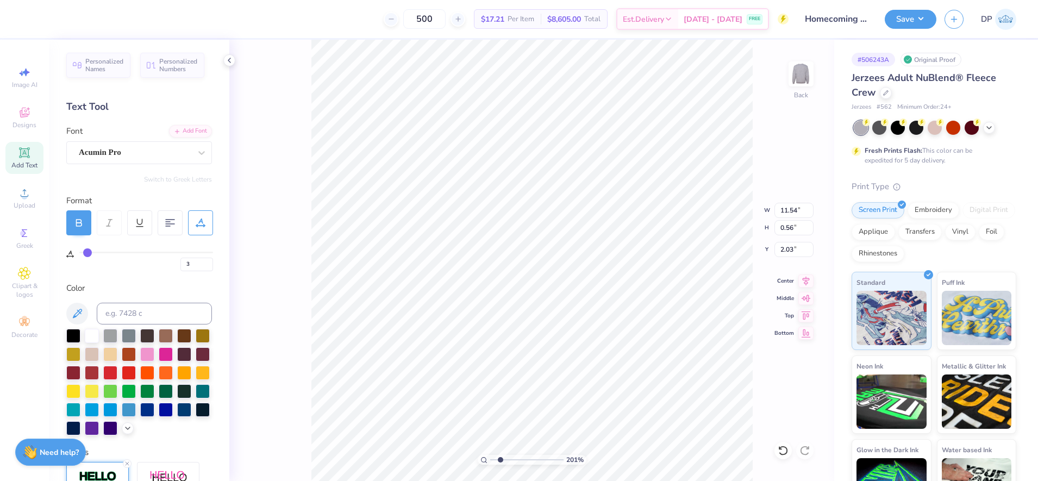
type input "0.57"
type input "2.02"
type input "2.00"
drag, startPoint x: 498, startPoint y: 458, endPoint x: 503, endPoint y: 460, distance: 5.9
type input "2.45"
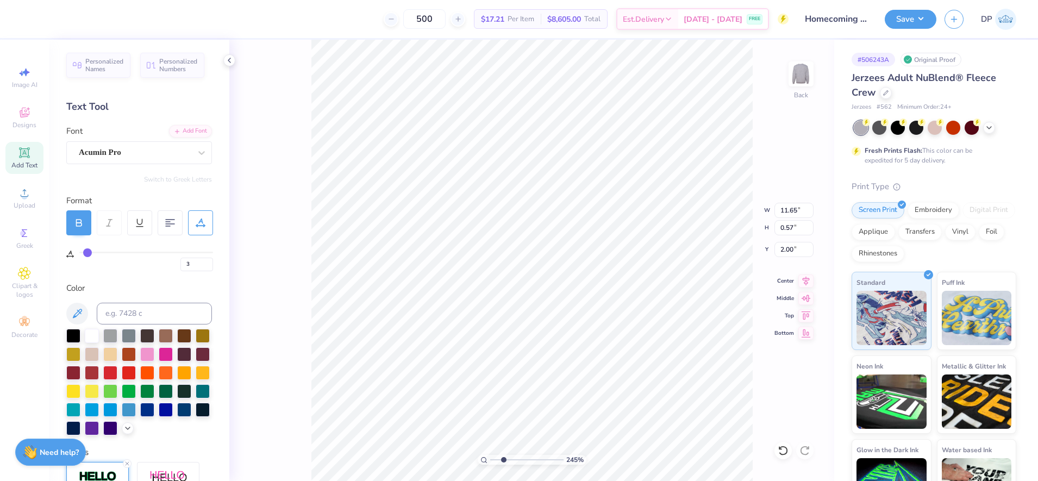
click at [503, 460] on input "range" at bounding box center [526, 460] width 73 height 10
type input "2.02"
drag, startPoint x: 501, startPoint y: 460, endPoint x: 497, endPoint y: 465, distance: 6.6
type input "1.63"
click at [497, 465] on input "range" at bounding box center [526, 460] width 73 height 10
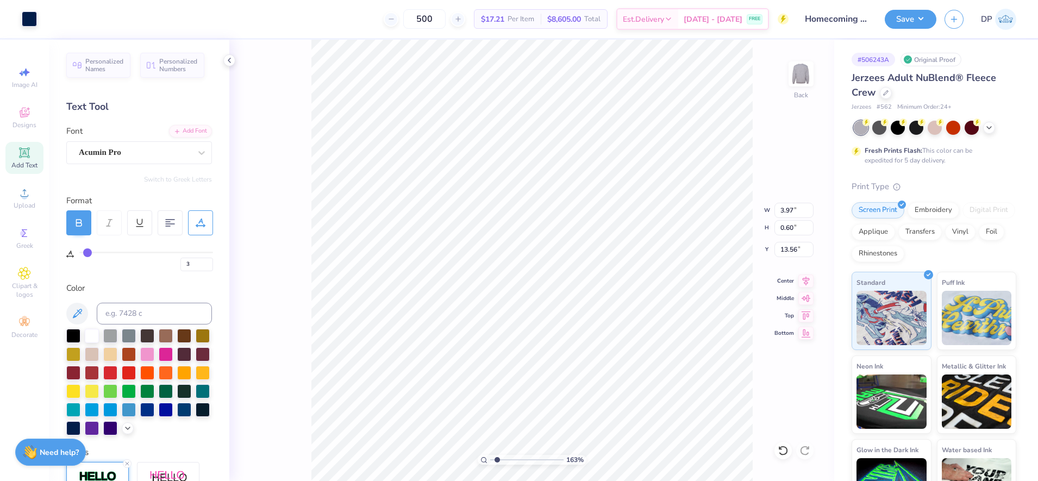
type input "86"
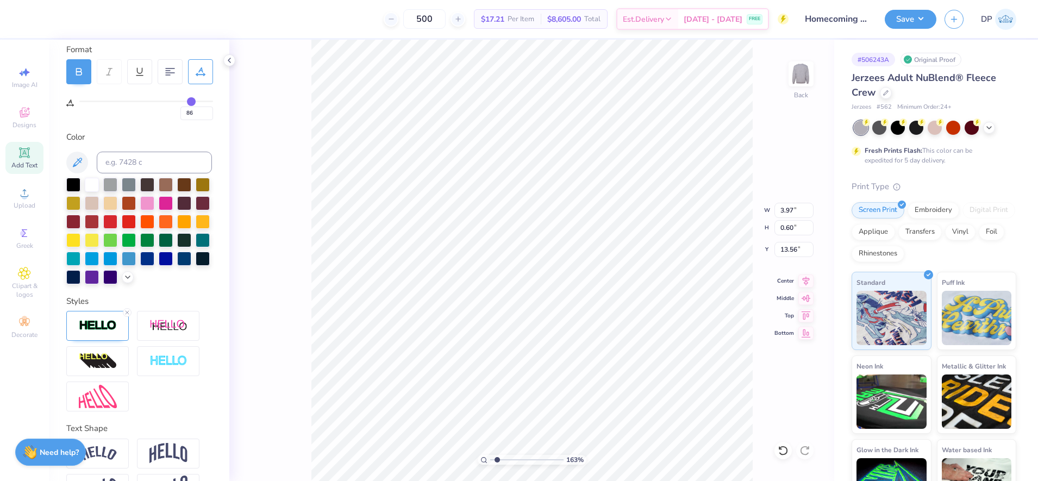
scroll to position [205, 0]
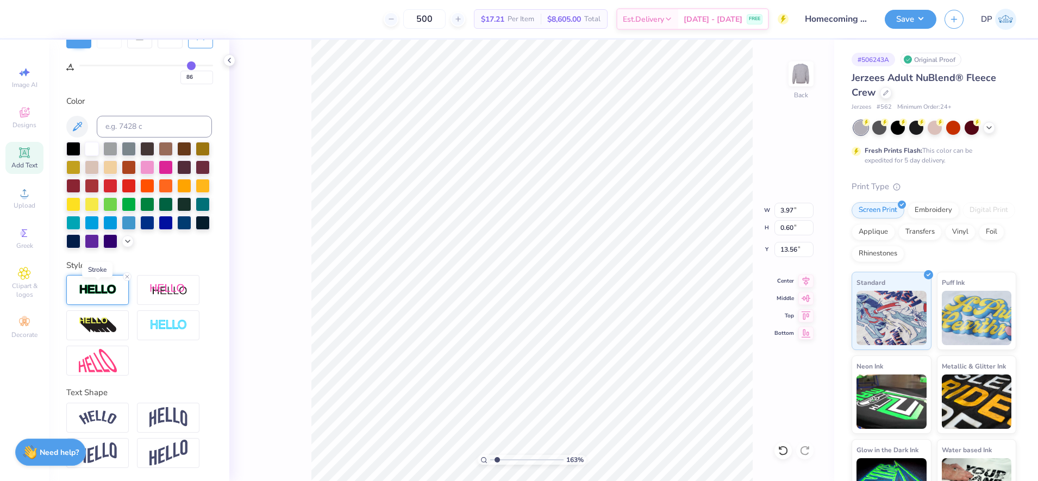
click at [98, 291] on img at bounding box center [98, 290] width 38 height 12
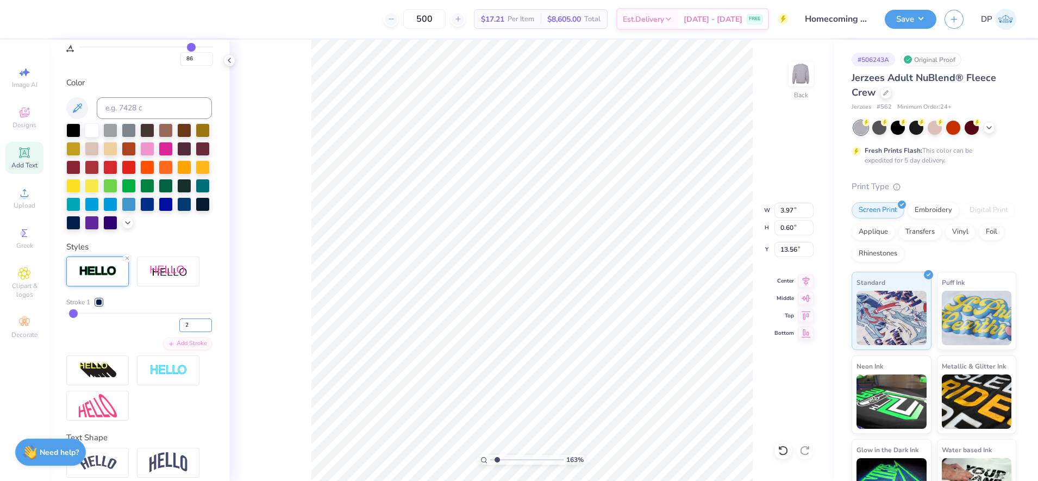
type input "2"
click at [197, 332] on input "2" at bounding box center [195, 325] width 33 height 14
type input "2"
type input "1"
click at [490, 460] on input "range" at bounding box center [526, 460] width 73 height 10
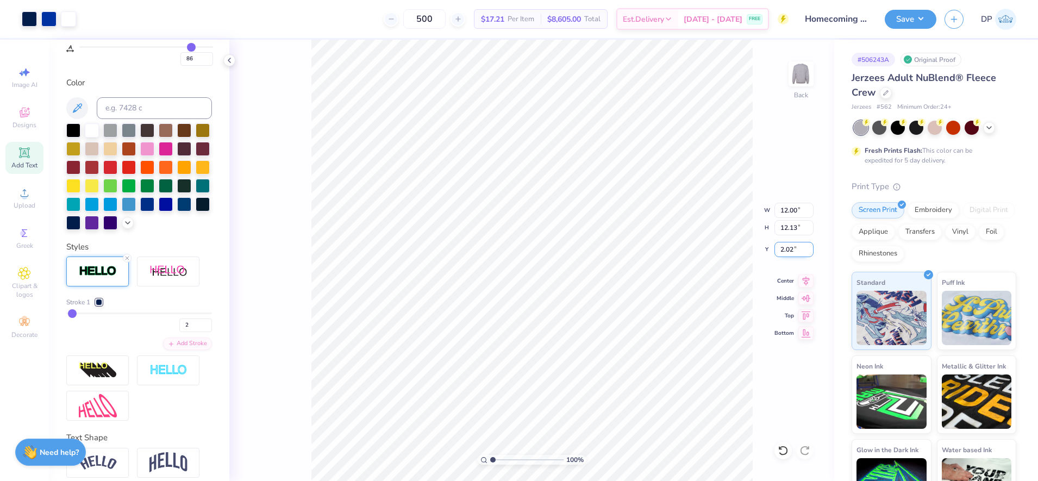
click at [786, 253] on input "2.02" at bounding box center [793, 249] width 39 height 15
type input "2.00"
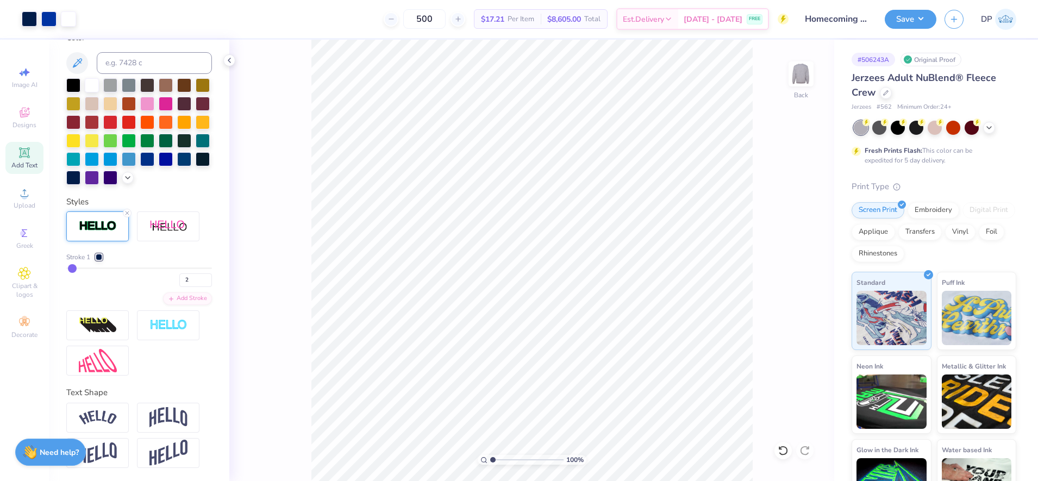
click at [27, 155] on icon at bounding box center [24, 152] width 8 height 8
type input "0"
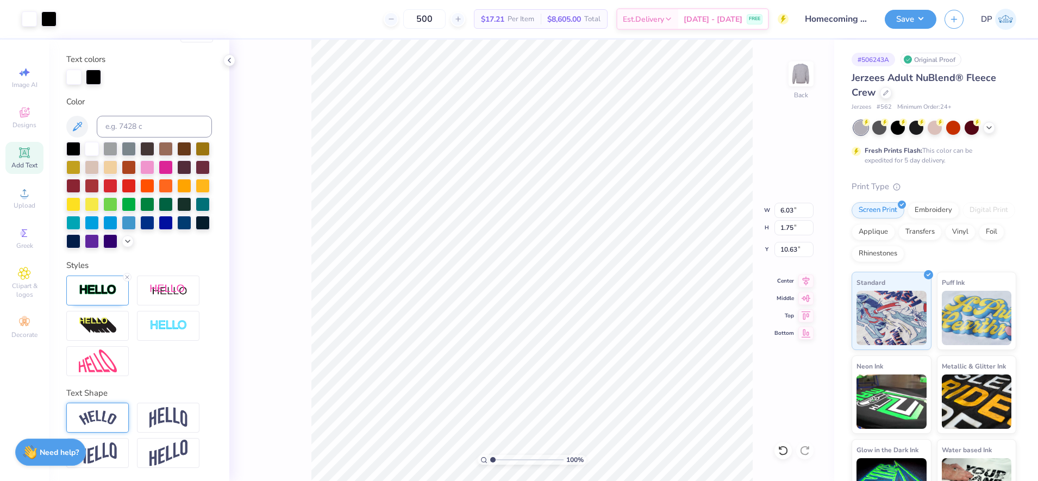
type input "0"
type input "6.06"
type input "1.78"
type input "17.64"
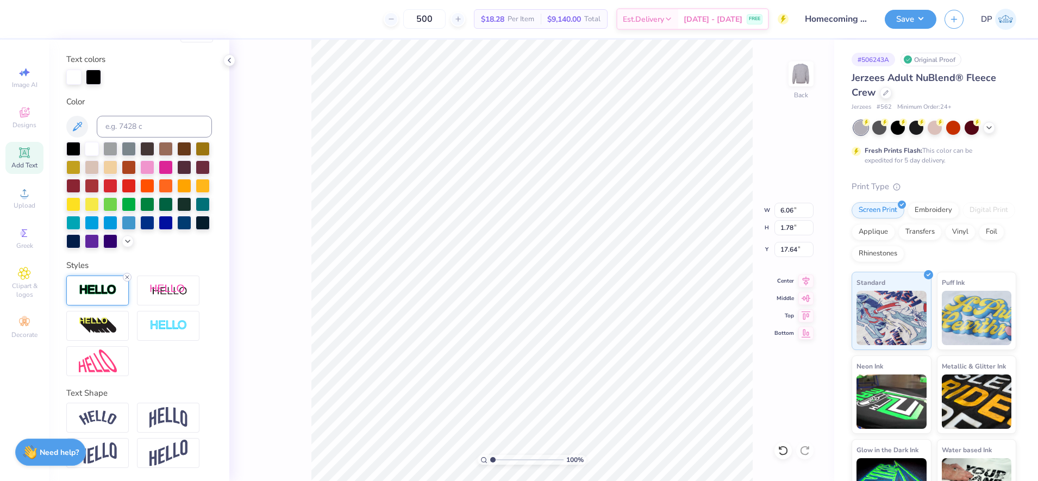
click at [127, 278] on icon at bounding box center [127, 277] width 7 height 7
type input "6.03"
type input "1.75"
type input "17.65"
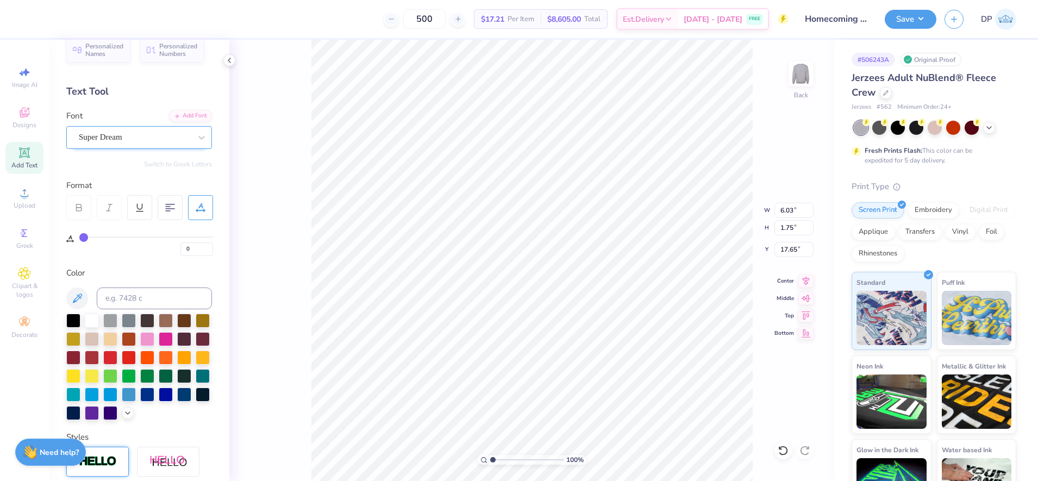
scroll to position [0, 0]
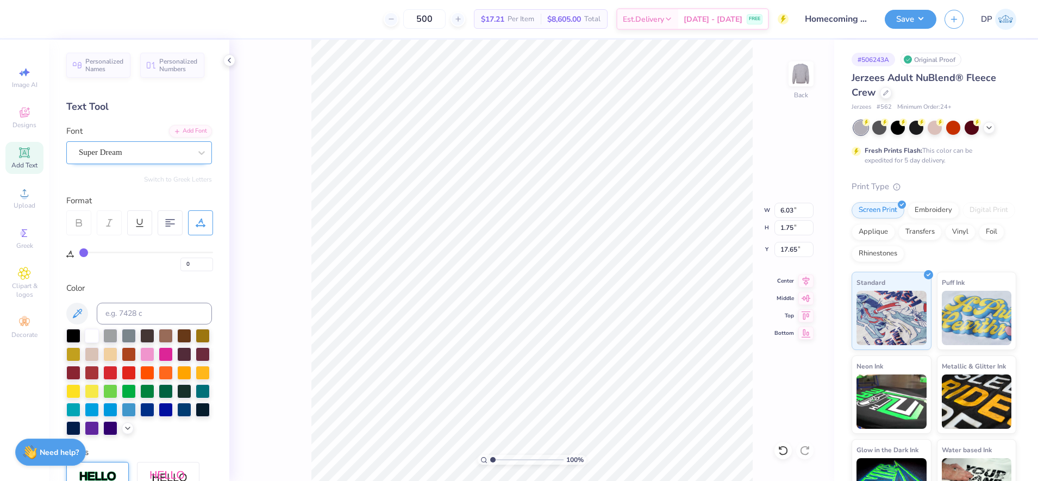
click at [122, 148] on div "Super Dream" at bounding box center [135, 152] width 114 height 17
click at [135, 240] on div at bounding box center [138, 238] width 117 height 11
type input "jer"
type input "4.76"
type input "1.91"
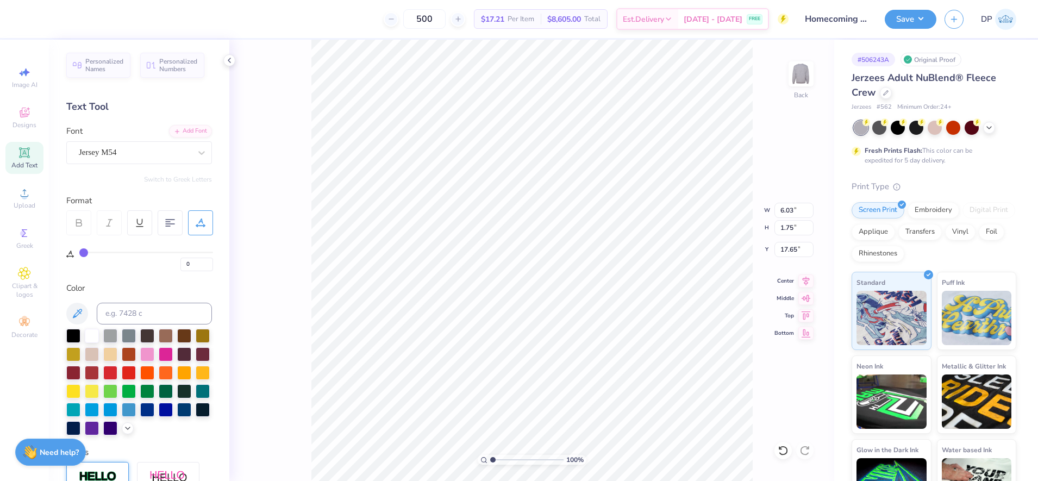
type input "17.57"
type textarea "A"
type textarea "SPARTANS"
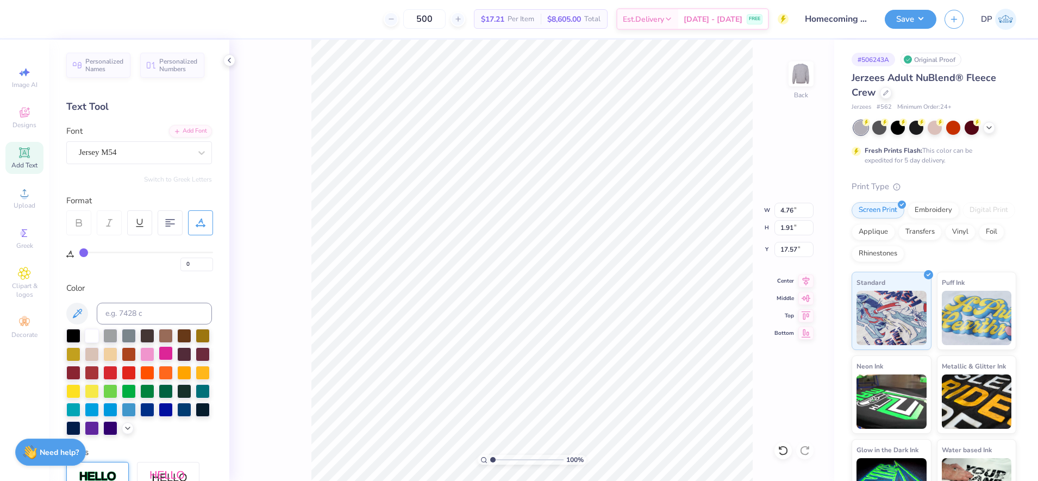
click at [173, 353] on div at bounding box center [166, 353] width 14 height 14
type input "1.63"
click at [497, 460] on input "range" at bounding box center [526, 460] width 73 height 10
type input "3.57"
type input "0.71"
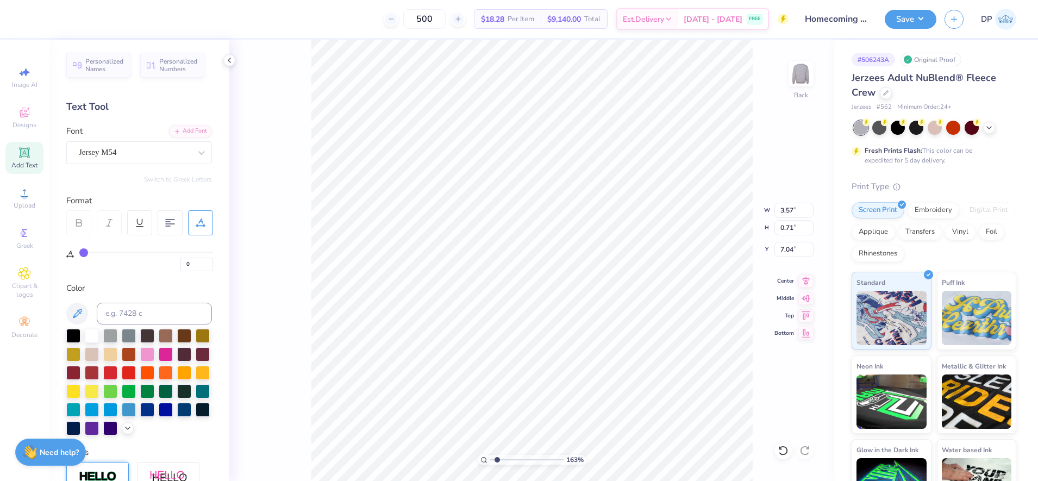
type input "7.04"
type input "2.89"
type input "0.57"
type input "2.92"
type input "1.03"
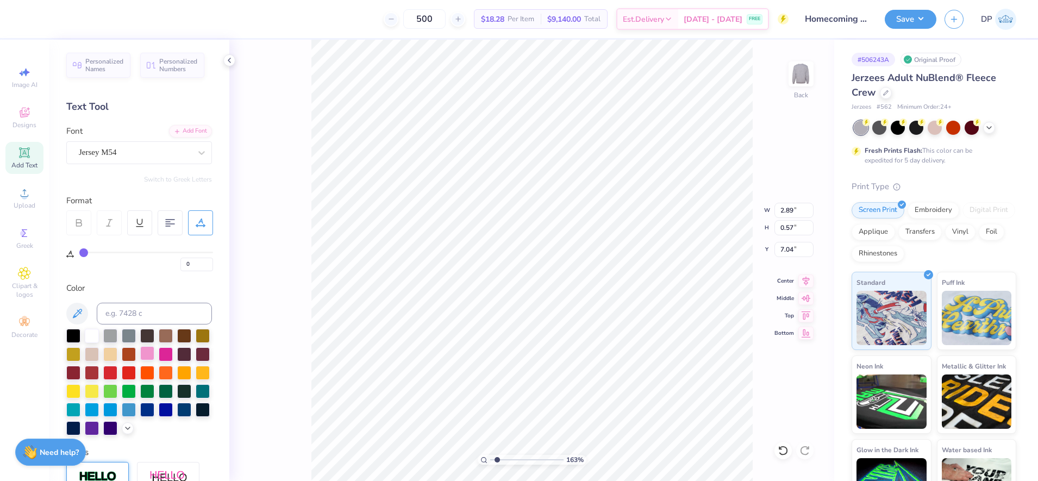
type input "6.81"
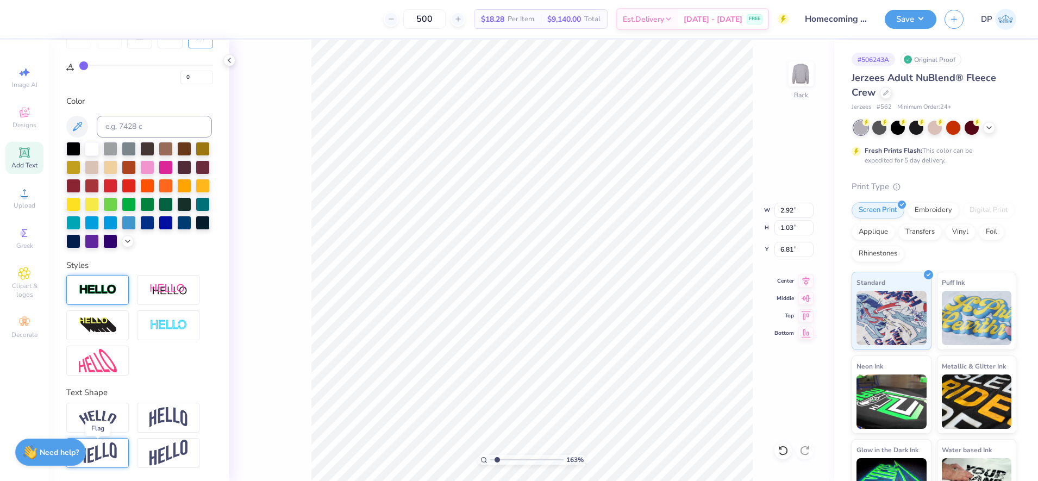
click at [107, 446] on img at bounding box center [98, 452] width 38 height 21
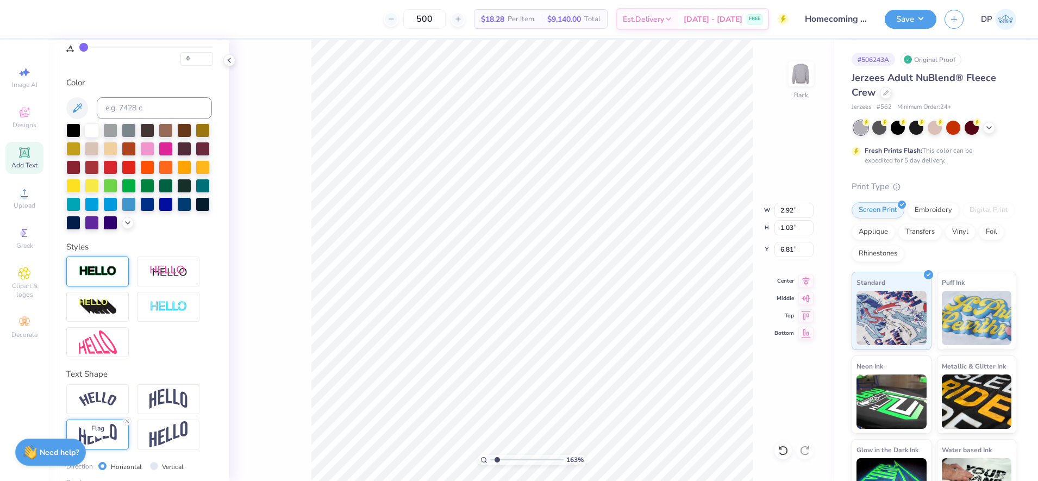
type input "1.13"
type input "6.59"
type input "1.18"
type input "6.51"
drag, startPoint x: 498, startPoint y: 460, endPoint x: 493, endPoint y: 466, distance: 7.4
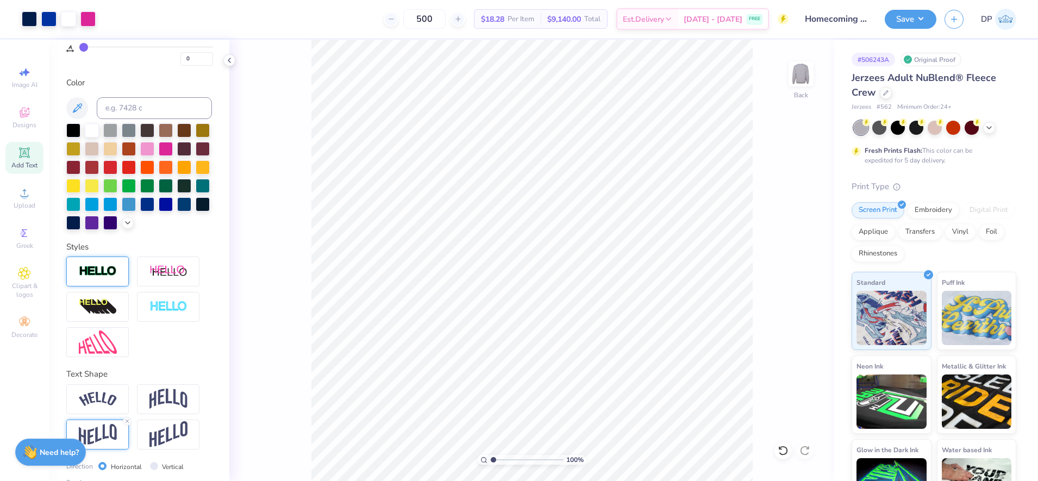
type input "1.11"
click at [493, 465] on input "range" at bounding box center [526, 460] width 73 height 10
click at [26, 195] on circle at bounding box center [24, 196] width 6 height 6
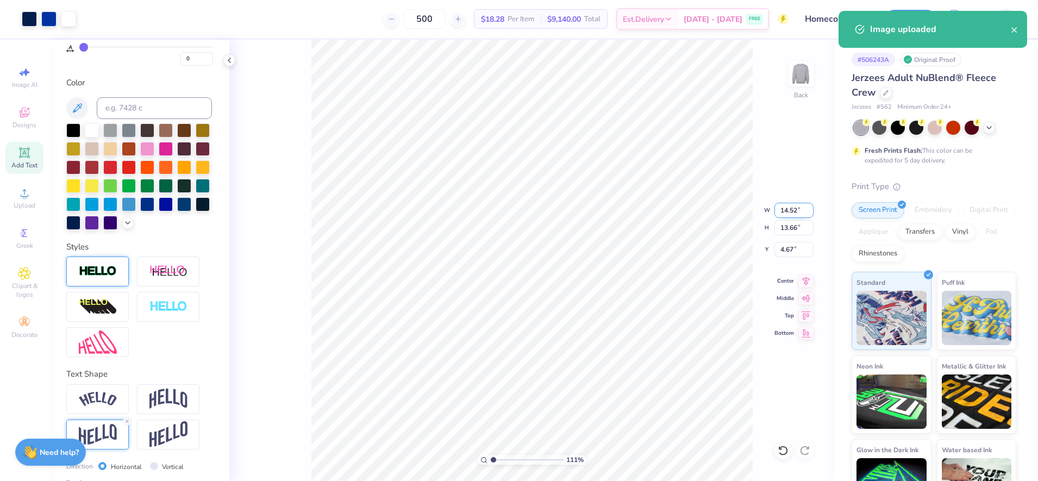
click at [796, 209] on input "14.52" at bounding box center [793, 210] width 39 height 15
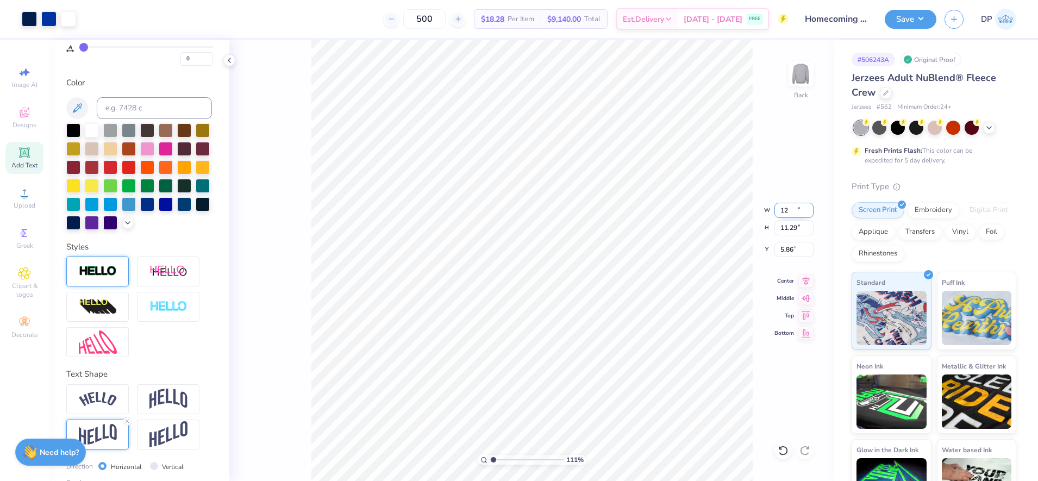
type input "12.00"
type input "11.29"
type input "3.00"
type input "2.01"
click at [500, 461] on input "range" at bounding box center [526, 460] width 73 height 10
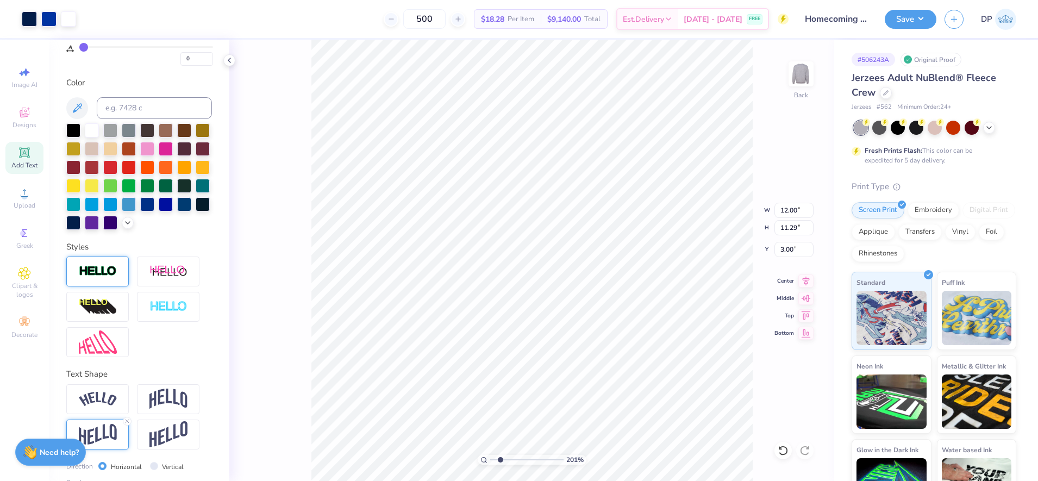
type input "2.84"
type input "11.90"
type input "11.20"
type input "2.77"
type input "12.01"
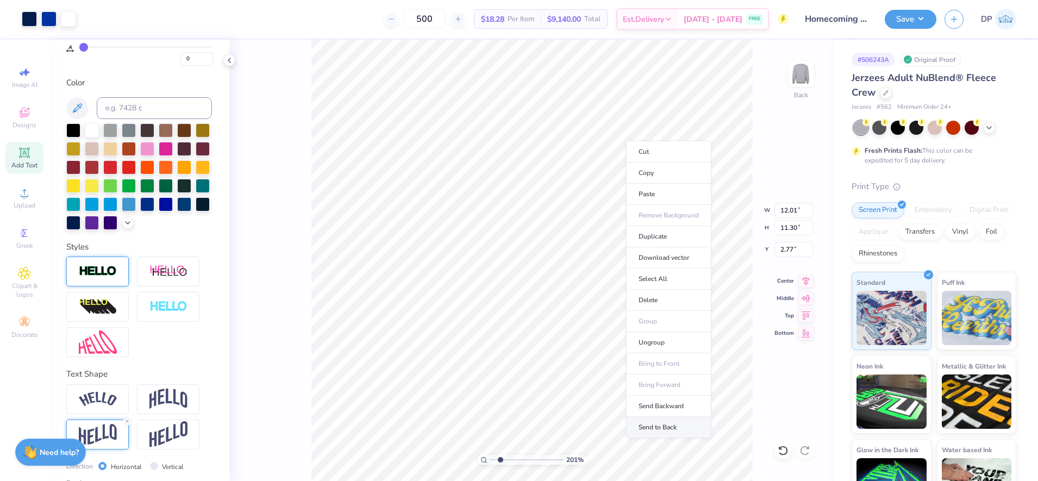
click at [661, 425] on li "Send to Back" at bounding box center [668, 427] width 85 height 21
click at [497, 456] on input "range" at bounding box center [526, 460] width 73 height 10
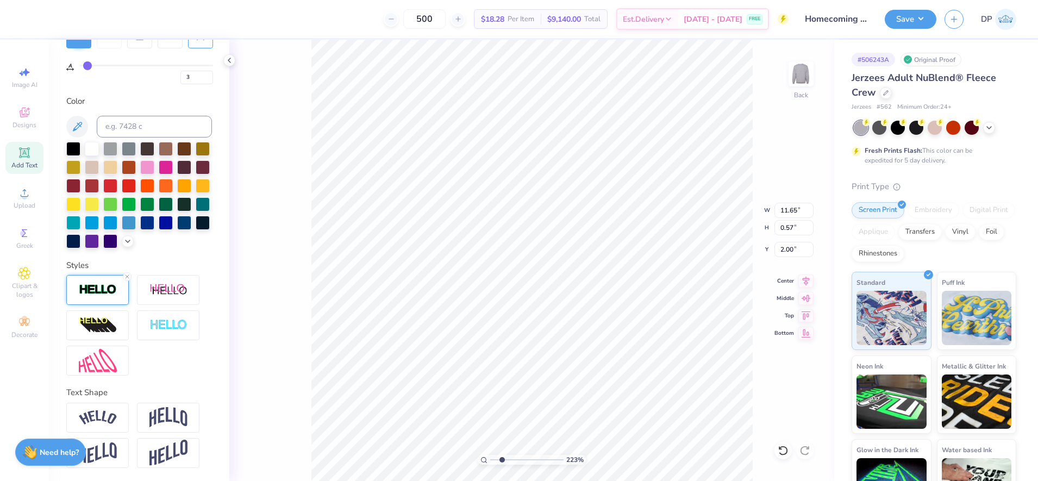
drag, startPoint x: 496, startPoint y: 462, endPoint x: 502, endPoint y: 465, distance: 6.6
click at [502, 465] on input "range" at bounding box center [526, 460] width 73 height 10
drag, startPoint x: 502, startPoint y: 460, endPoint x: 511, endPoint y: 456, distance: 10.2
click at [508, 461] on input "range" at bounding box center [526, 460] width 73 height 10
drag, startPoint x: 510, startPoint y: 462, endPoint x: 493, endPoint y: 467, distance: 16.9
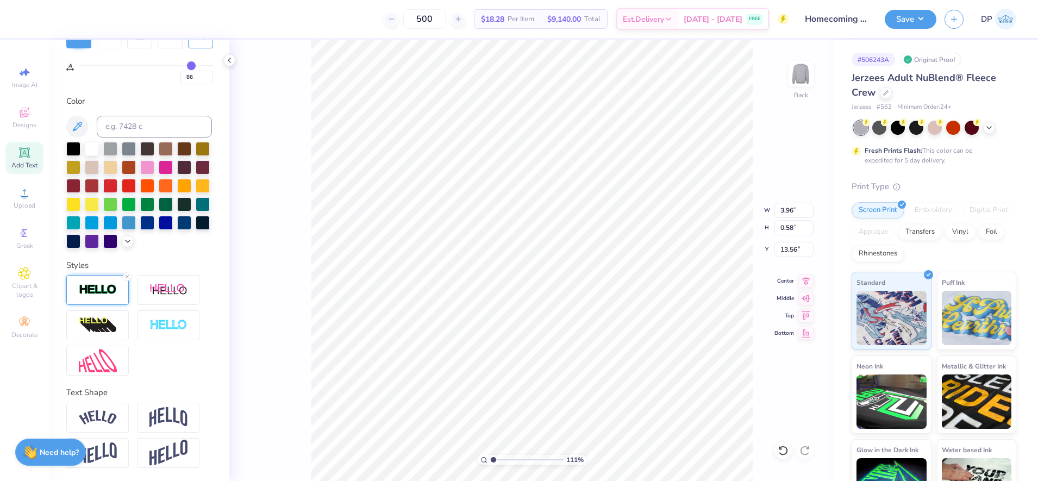
click at [493, 465] on input "range" at bounding box center [526, 460] width 73 height 10
click at [112, 116] on input at bounding box center [154, 127] width 115 height 22
click at [605, 336] on li "Group" at bounding box center [609, 342] width 85 height 21
drag, startPoint x: 492, startPoint y: 460, endPoint x: 497, endPoint y: 464, distance: 6.6
click at [497, 464] on input "range" at bounding box center [526, 460] width 73 height 10
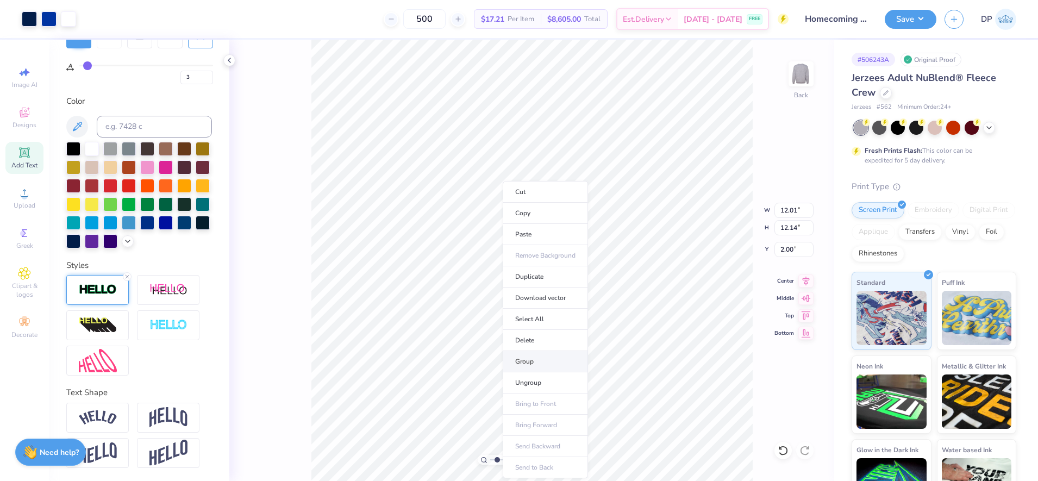
click at [534, 364] on li "Group" at bounding box center [545, 361] width 85 height 21
click at [793, 212] on input "12.01" at bounding box center [793, 210] width 39 height 15
drag, startPoint x: 498, startPoint y: 459, endPoint x: 489, endPoint y: 458, distance: 8.8
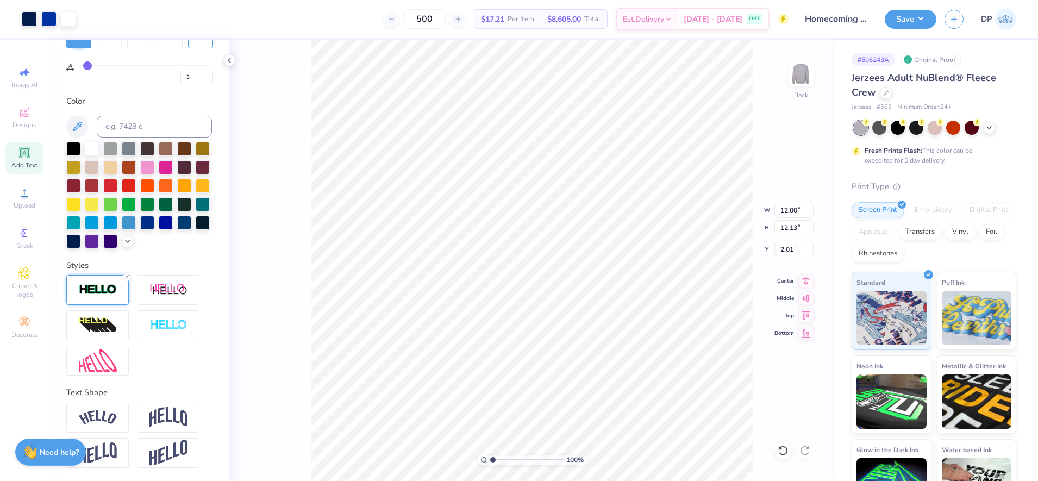
click at [490, 458] on input "range" at bounding box center [526, 460] width 73 height 10
click at [784, 243] on input "1.97" at bounding box center [793, 249] width 39 height 15
click at [909, 18] on button "Save" at bounding box center [911, 17] width 52 height 19
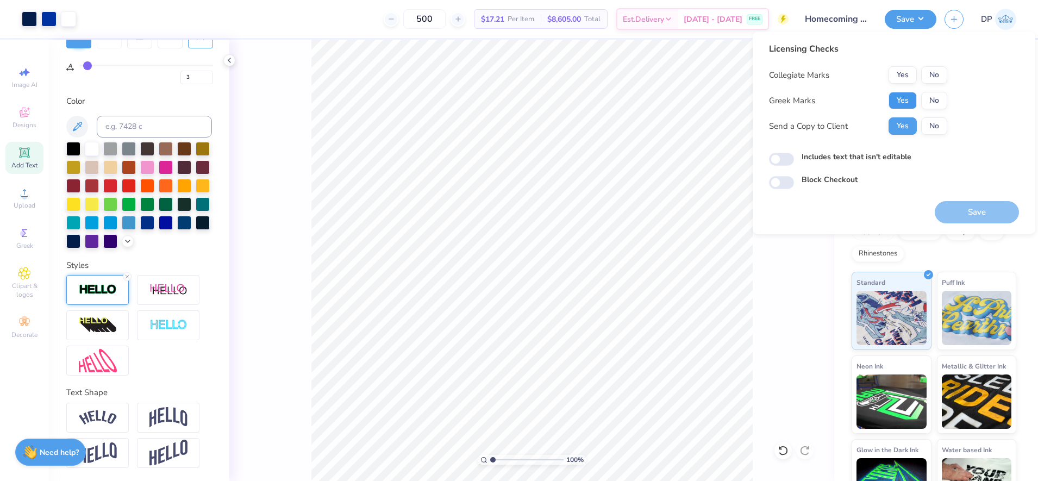
click at [910, 99] on button "Yes" at bounding box center [903, 100] width 28 height 17
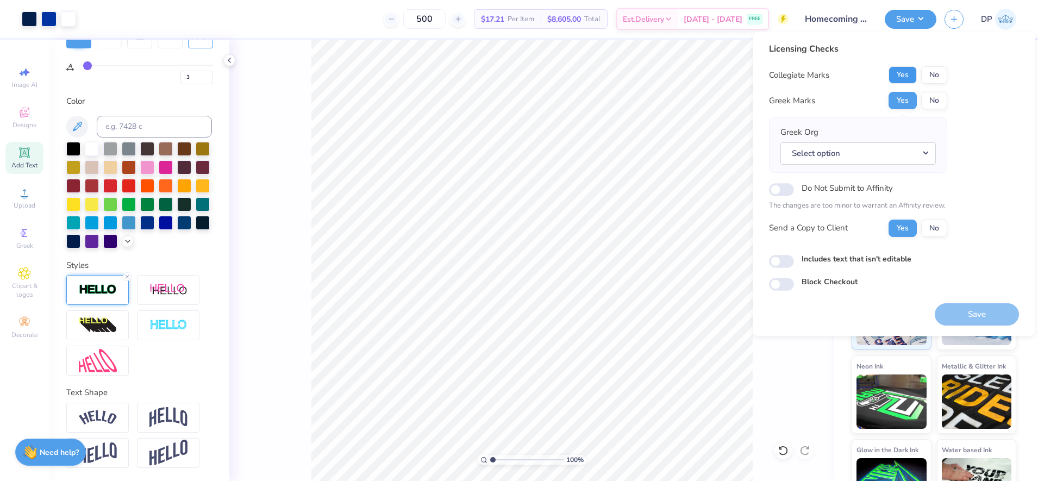
click at [908, 73] on button "Yes" at bounding box center [903, 74] width 28 height 17
click at [931, 98] on button "No" at bounding box center [934, 100] width 26 height 17
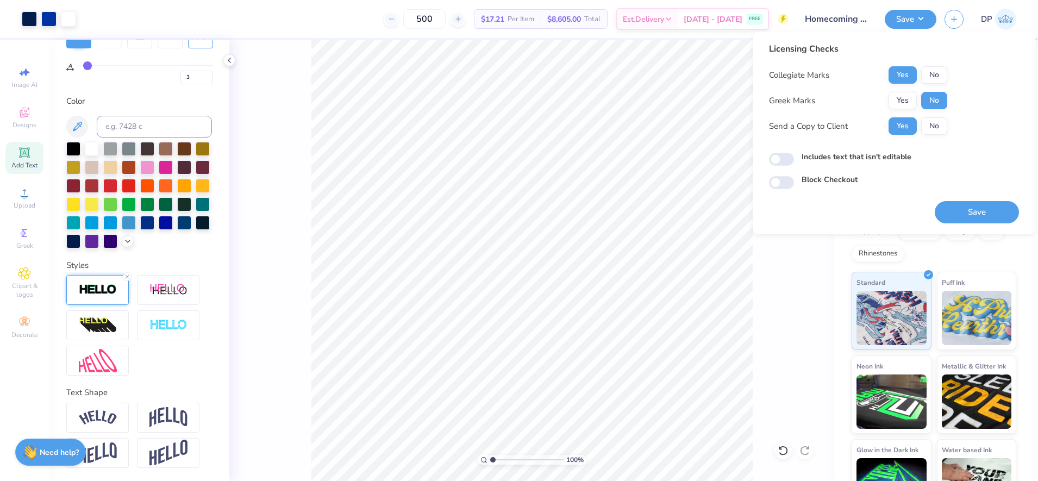
click at [886, 156] on label "Includes text that isn't editable" at bounding box center [857, 156] width 110 height 11
click at [794, 156] on input "Includes text that isn't editable" at bounding box center [781, 159] width 25 height 13
drag, startPoint x: 493, startPoint y: 460, endPoint x: 509, endPoint y: 462, distance: 16.0
click at [509, 462] on input "range" at bounding box center [526, 460] width 73 height 10
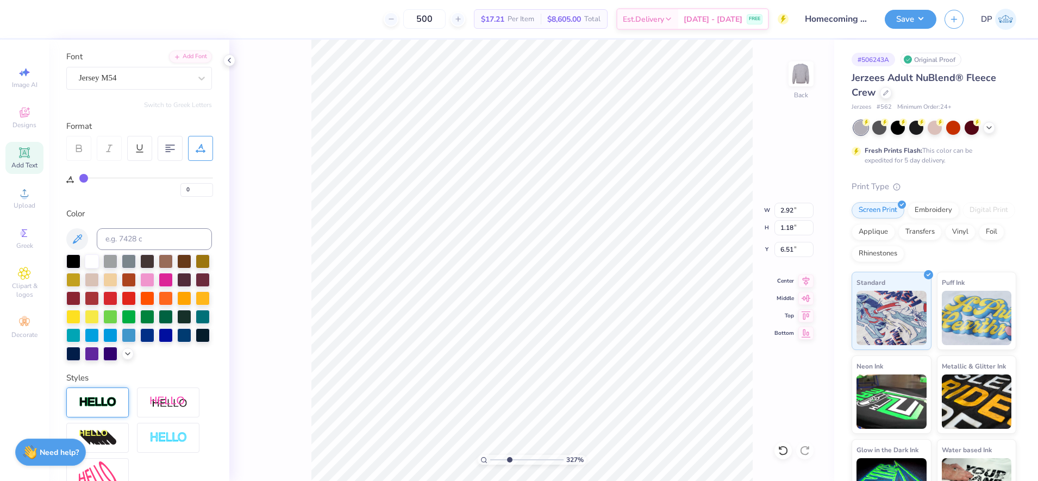
scroll to position [70, 0]
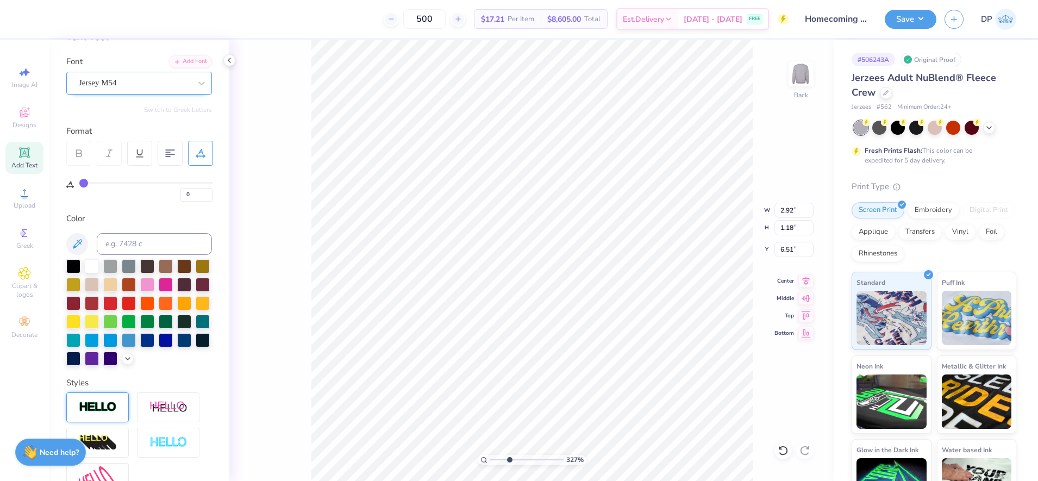
click at [142, 80] on div "Jersey M54" at bounding box center [135, 82] width 114 height 17
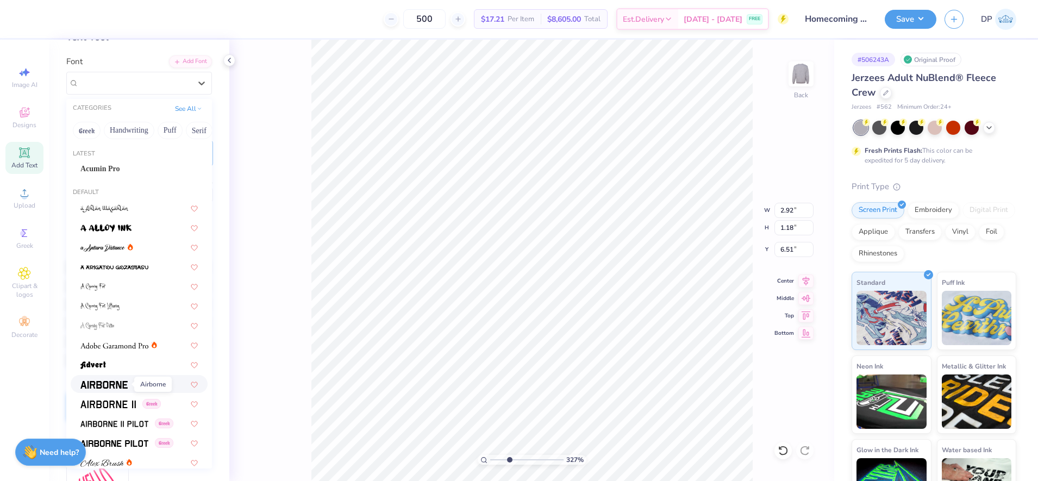
click at [116, 385] on img at bounding box center [103, 385] width 47 height 8
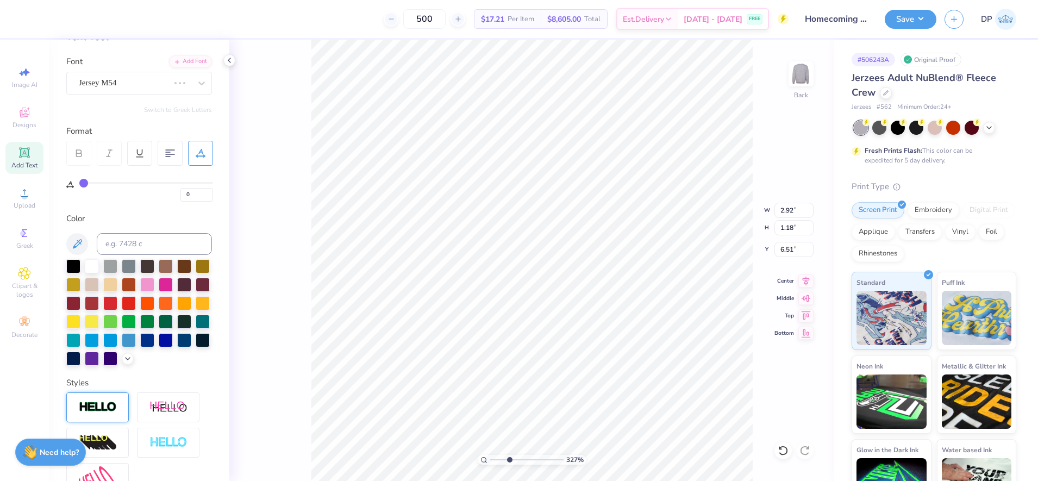
scroll to position [11, 3]
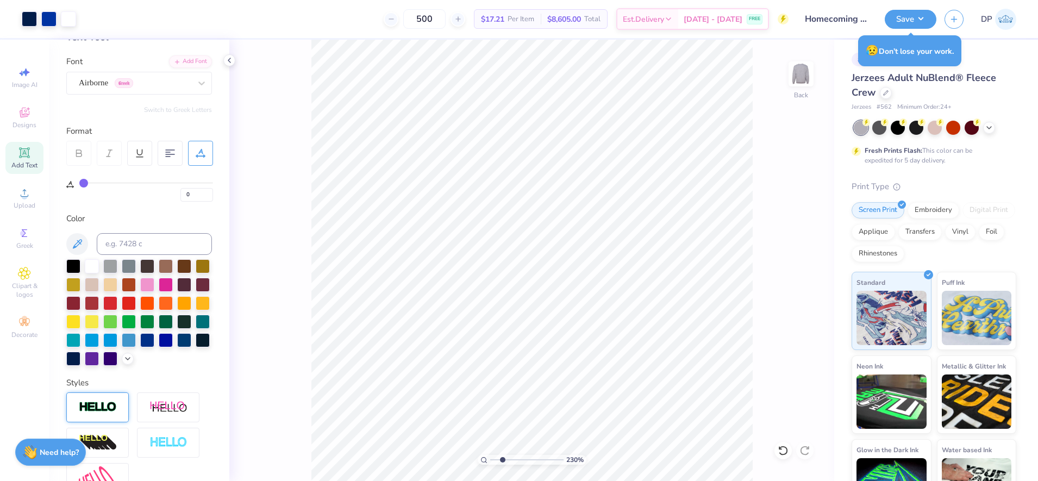
drag, startPoint x: 508, startPoint y: 459, endPoint x: 502, endPoint y: 459, distance: 6.0
click at [502, 459] on input "range" at bounding box center [526, 460] width 73 height 10
click at [783, 450] on icon at bounding box center [783, 450] width 11 height 11
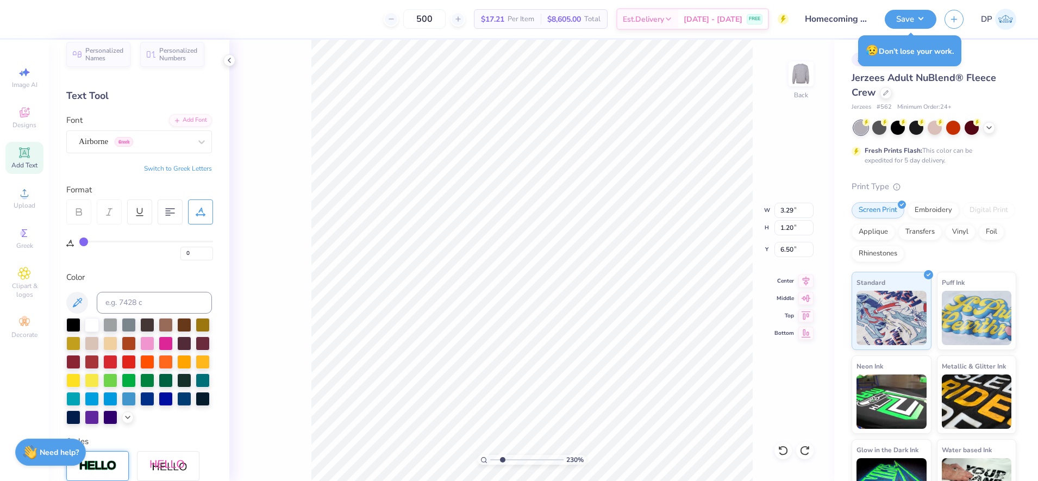
scroll to position [0, 0]
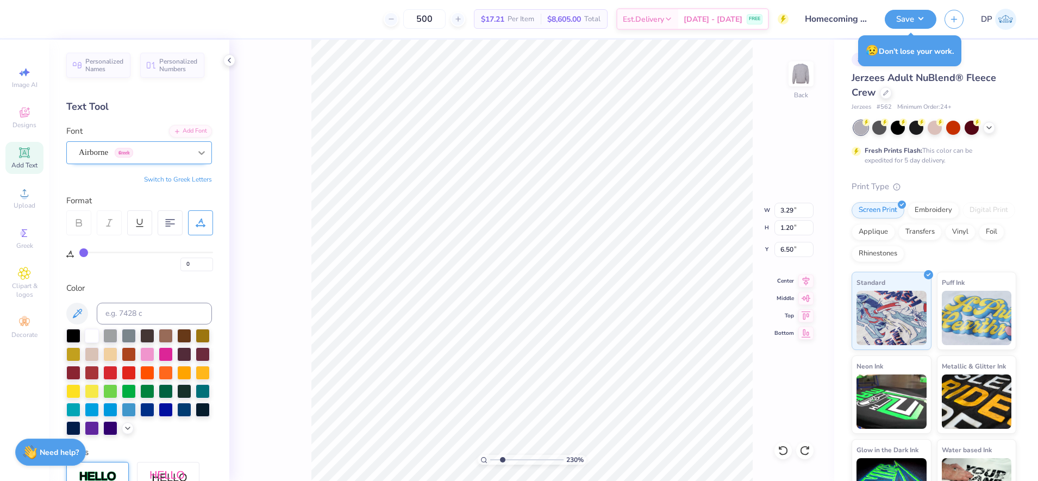
click at [196, 148] on icon at bounding box center [201, 152] width 11 height 11
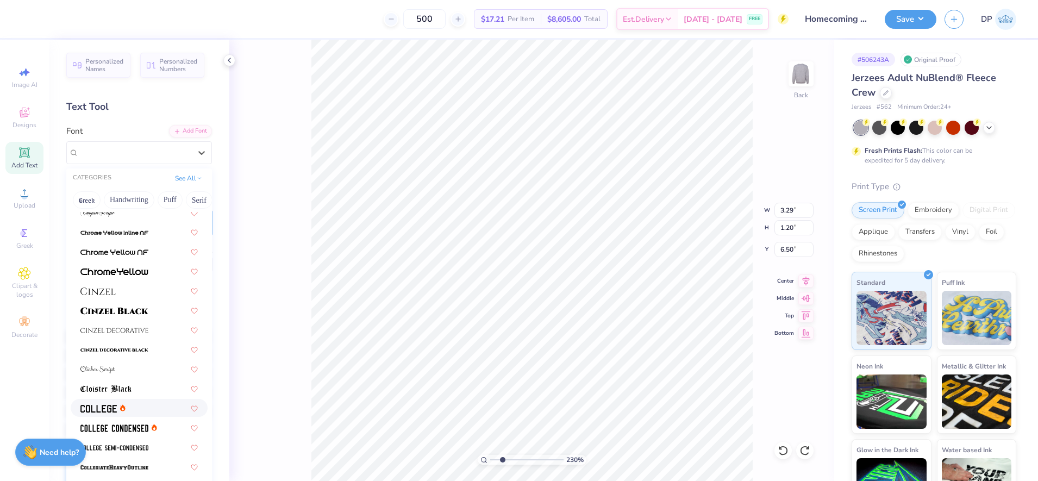
scroll to position [1291, 0]
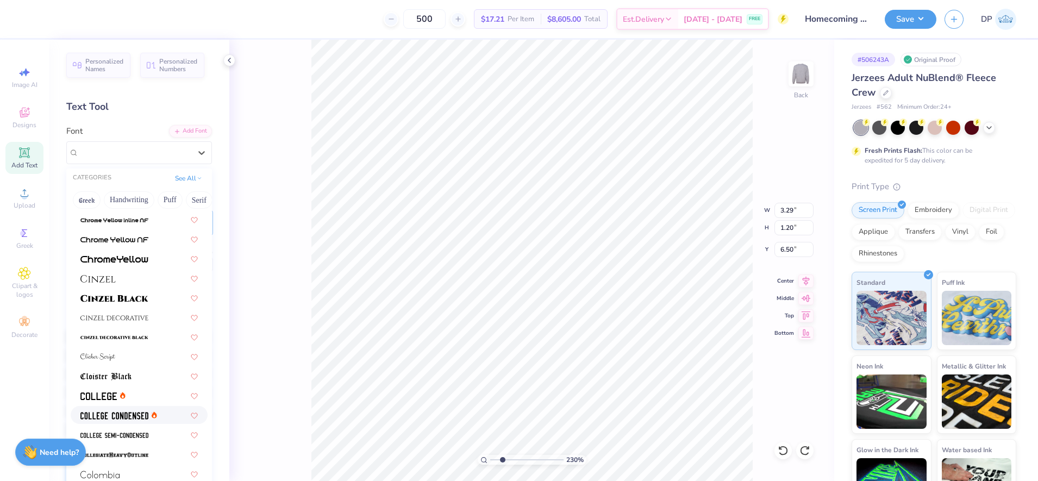
click at [100, 412] on img at bounding box center [114, 416] width 68 height 8
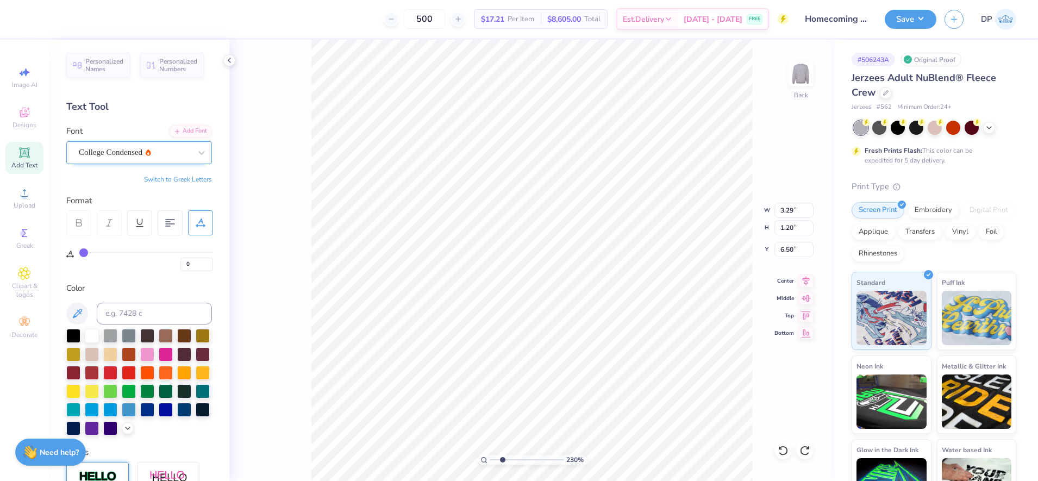
click at [150, 151] on div "College Condensed" at bounding box center [135, 152] width 114 height 17
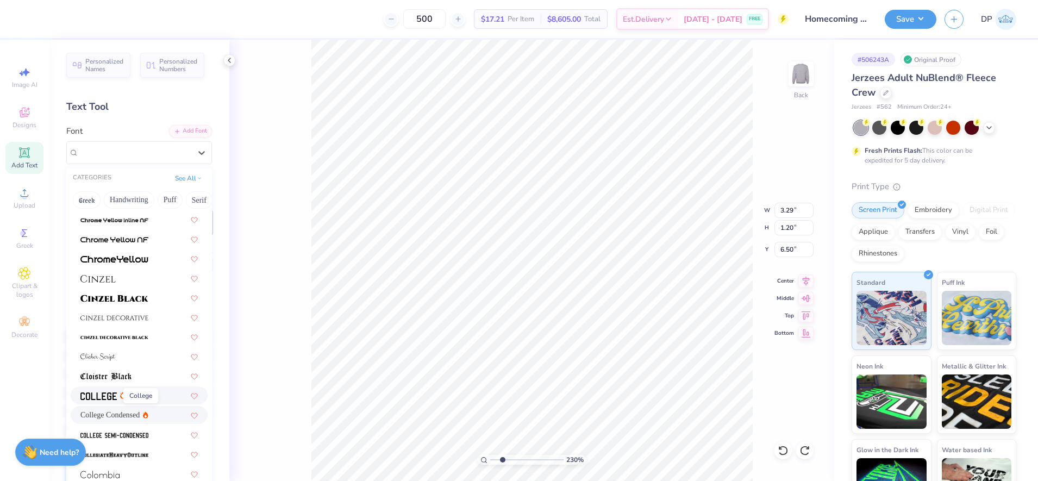
click at [109, 397] on img at bounding box center [98, 396] width 36 height 8
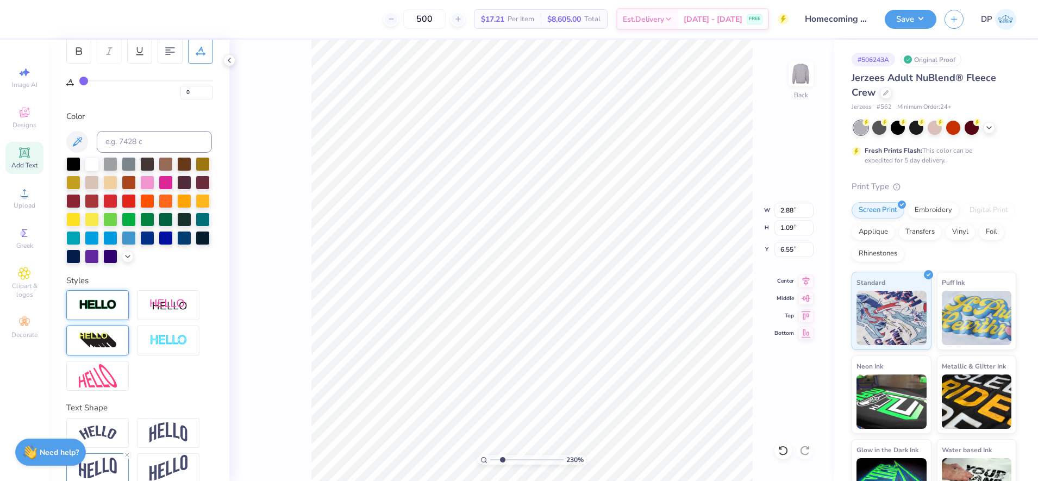
scroll to position [205, 0]
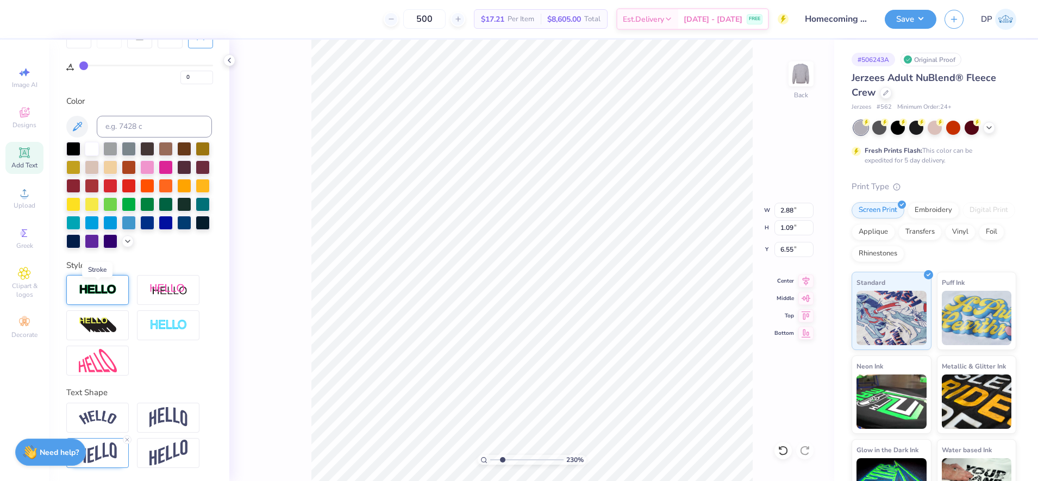
click at [101, 286] on img at bounding box center [98, 290] width 38 height 12
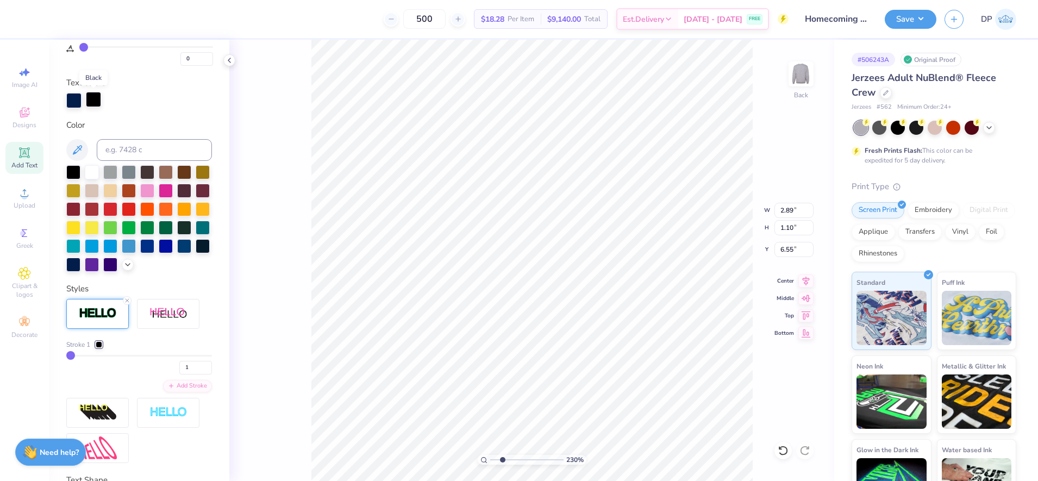
click at [93, 101] on div at bounding box center [93, 99] width 15 height 15
click at [130, 145] on input at bounding box center [154, 150] width 115 height 22
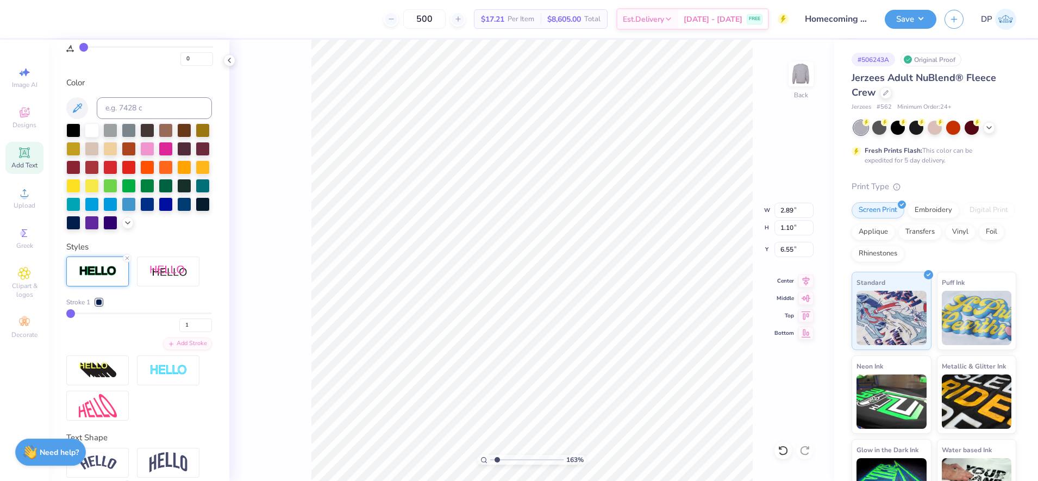
click at [497, 459] on input "range" at bounding box center [526, 460] width 73 height 10
click at [495, 459] on input "range" at bounding box center [526, 460] width 73 height 10
click at [920, 16] on button "Save" at bounding box center [911, 17] width 52 height 19
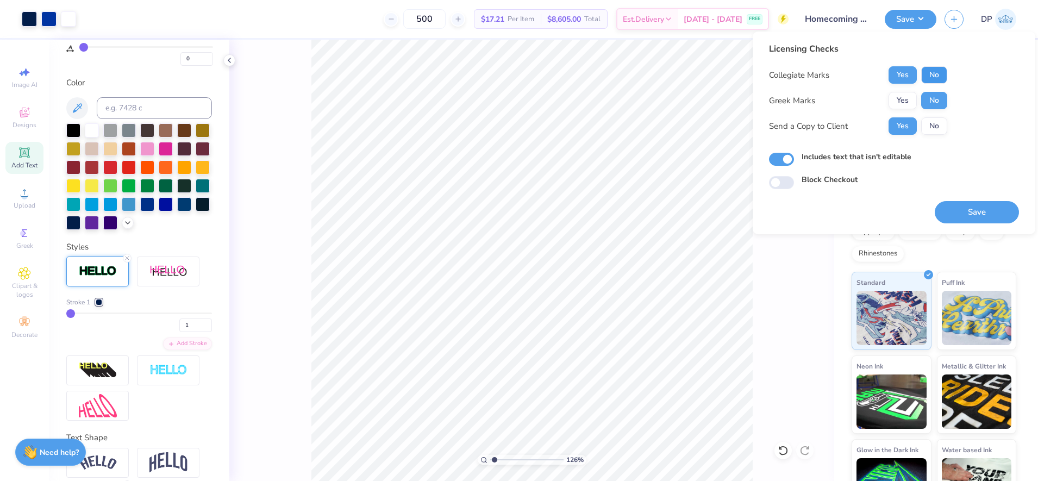
click at [928, 74] on button "No" at bounding box center [934, 74] width 26 height 17
click at [965, 217] on button "Save" at bounding box center [977, 212] width 84 height 22
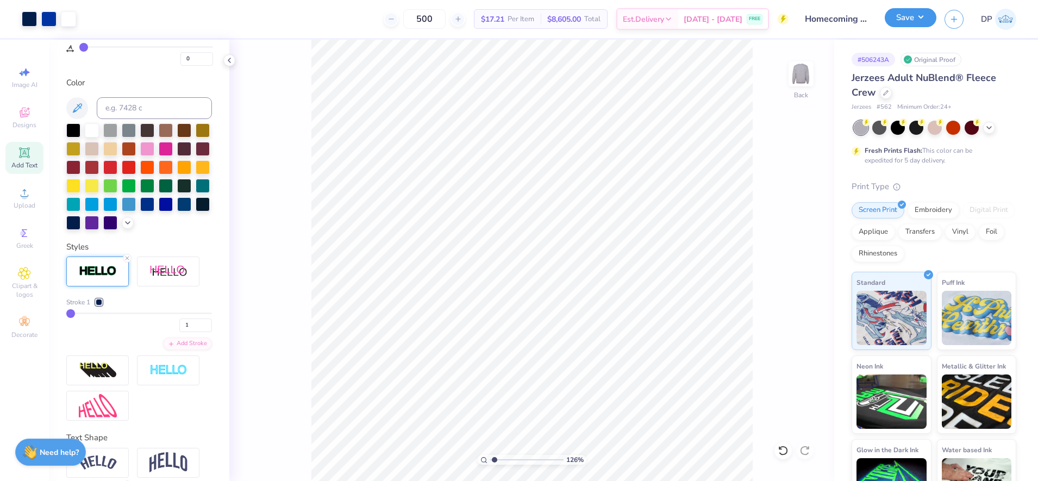
click at [906, 16] on button "Save" at bounding box center [911, 17] width 52 height 19
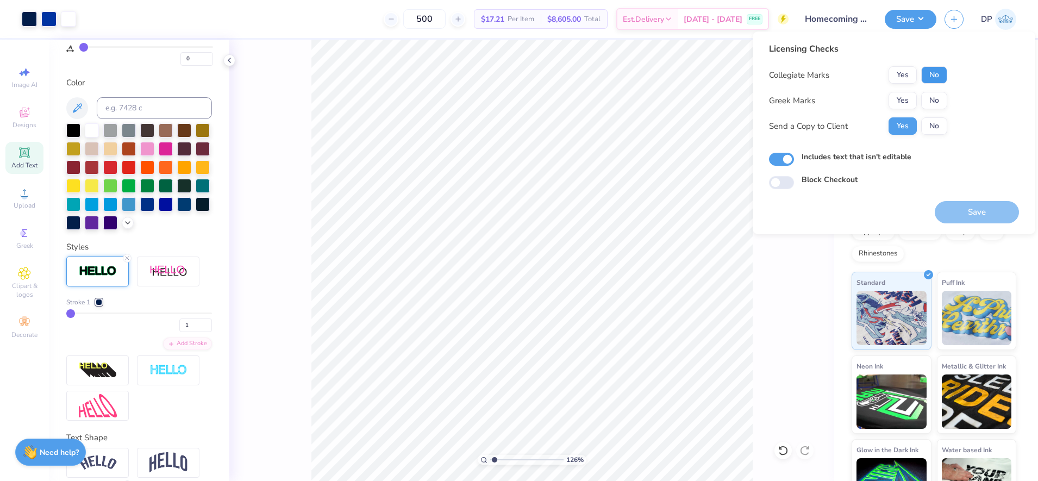
click at [932, 67] on button "No" at bounding box center [934, 74] width 26 height 17
click at [932, 101] on button "No" at bounding box center [934, 100] width 26 height 17
click at [960, 208] on button "Save" at bounding box center [977, 212] width 84 height 22
